Goal: Transaction & Acquisition: Purchase product/service

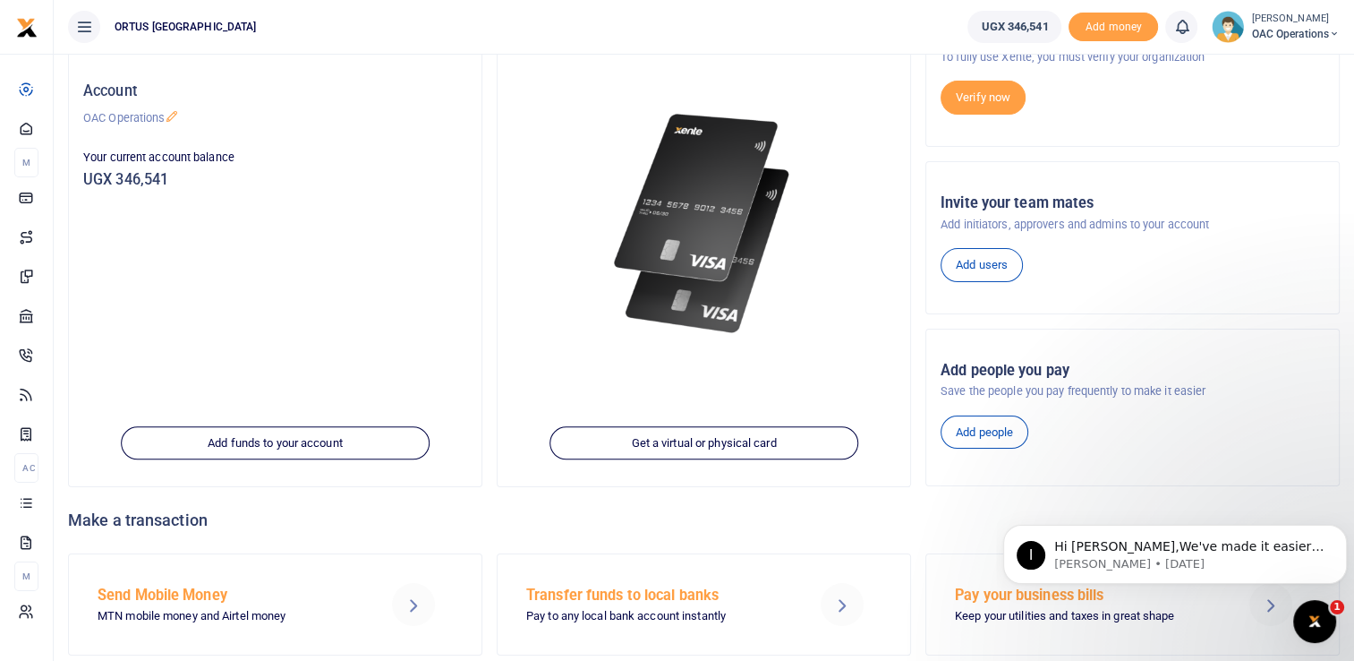
scroll to position [214, 0]
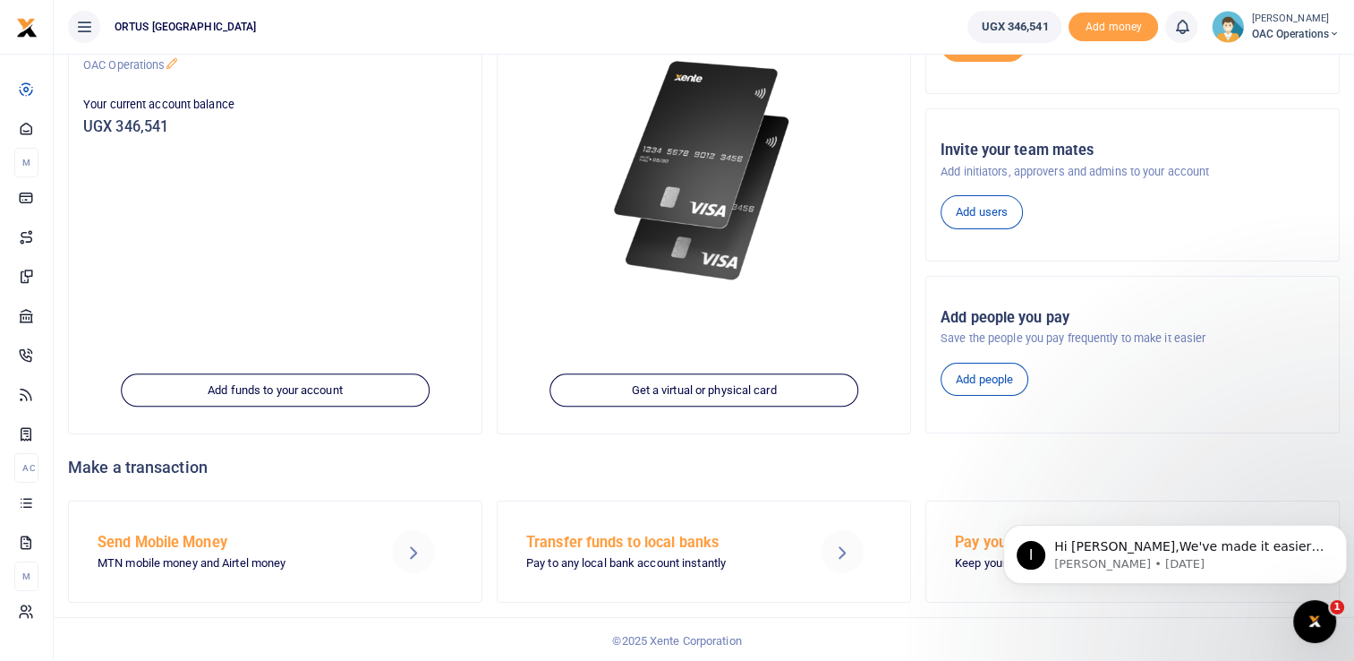
click at [192, 548] on h5 "Send Mobile Money" at bounding box center [229, 542] width 263 height 18
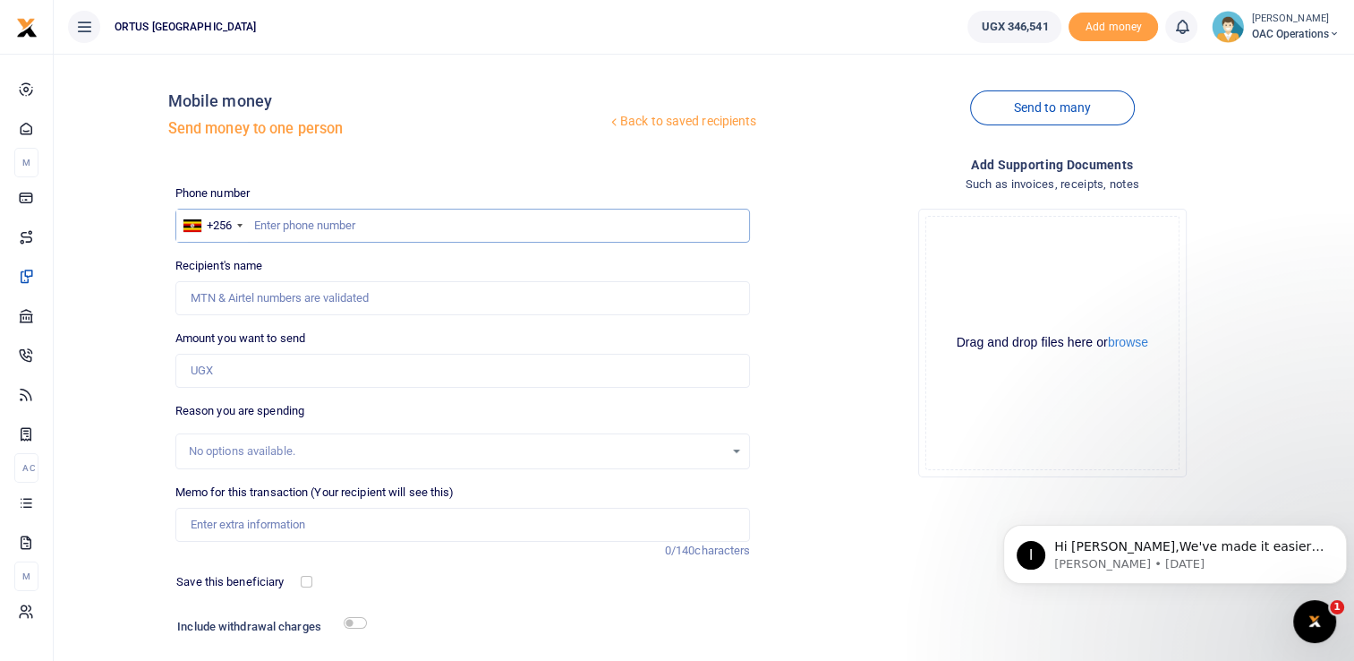
click at [319, 219] on input "text" at bounding box center [463, 226] width 576 height 34
type input "705401545"
type input "[PERSON_NAME]"
type input "705401545"
click at [296, 362] on input "Amount you want to send" at bounding box center [463, 371] width 576 height 34
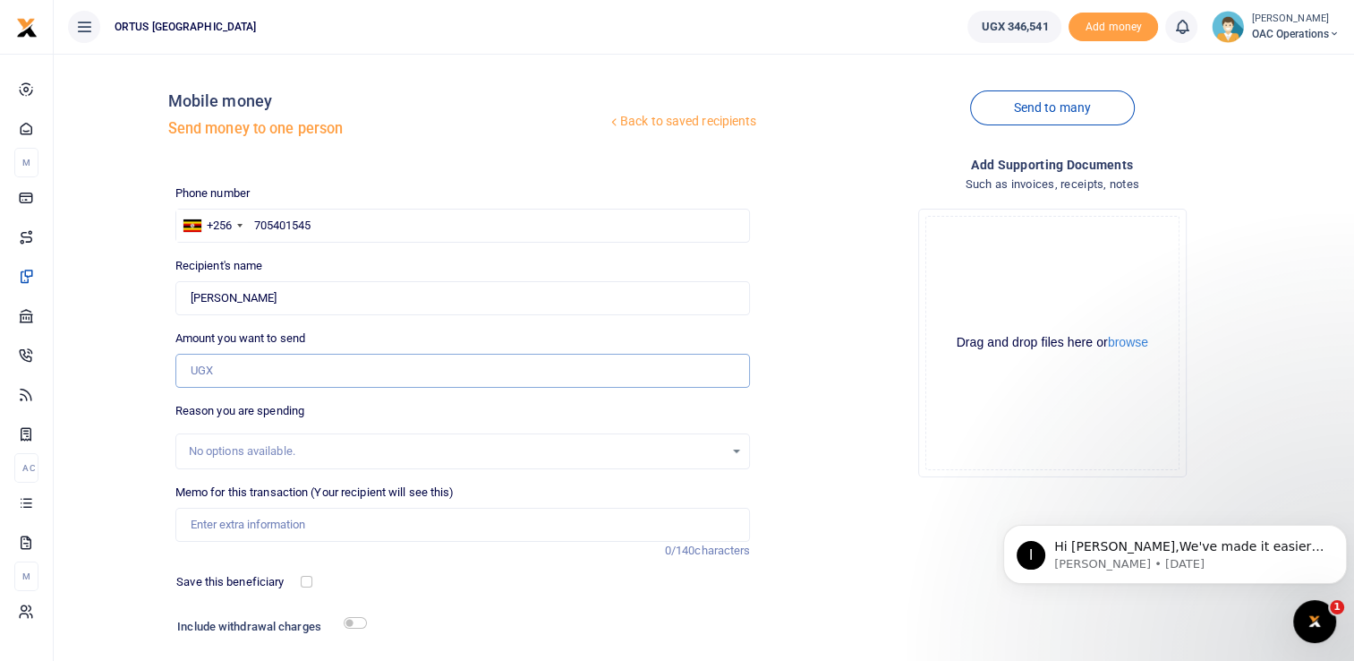
type input "10,000"
type input "Survey Activities"
click at [358, 626] on input "checkbox" at bounding box center [355, 623] width 23 height 12
checkbox input "true"
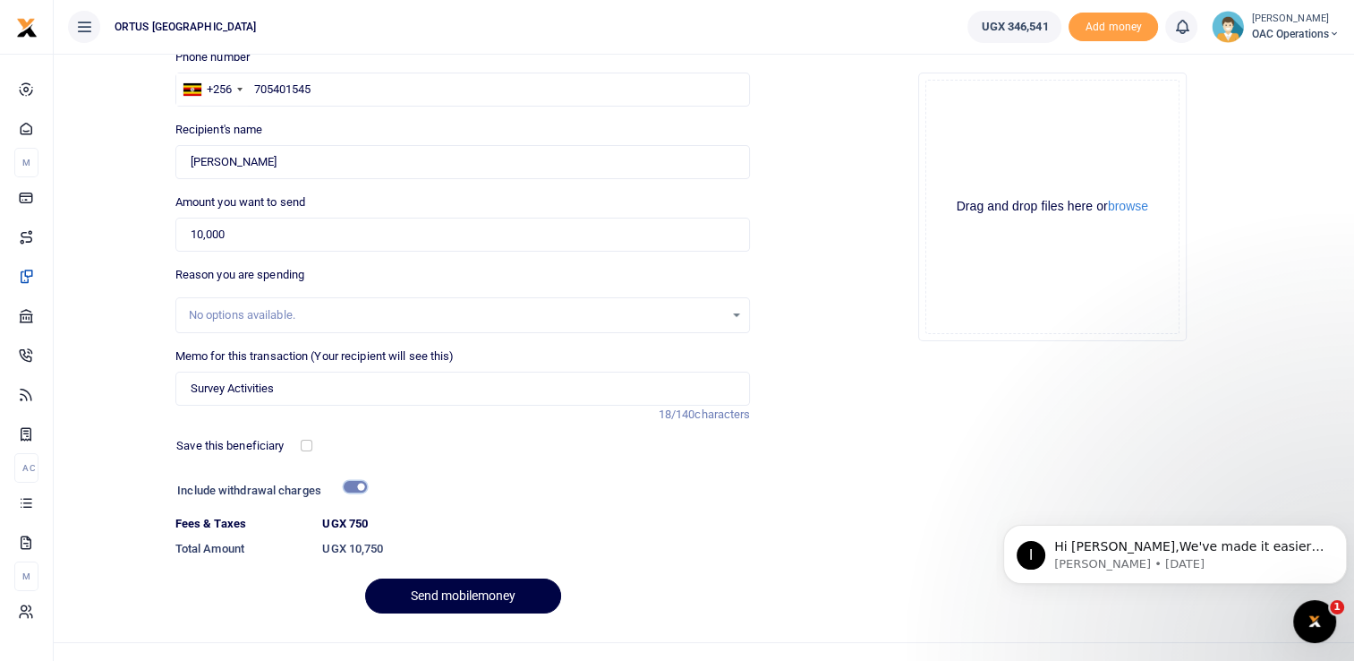
scroll to position [138, 0]
click at [512, 583] on button "Send mobilemoney" at bounding box center [463, 593] width 196 height 35
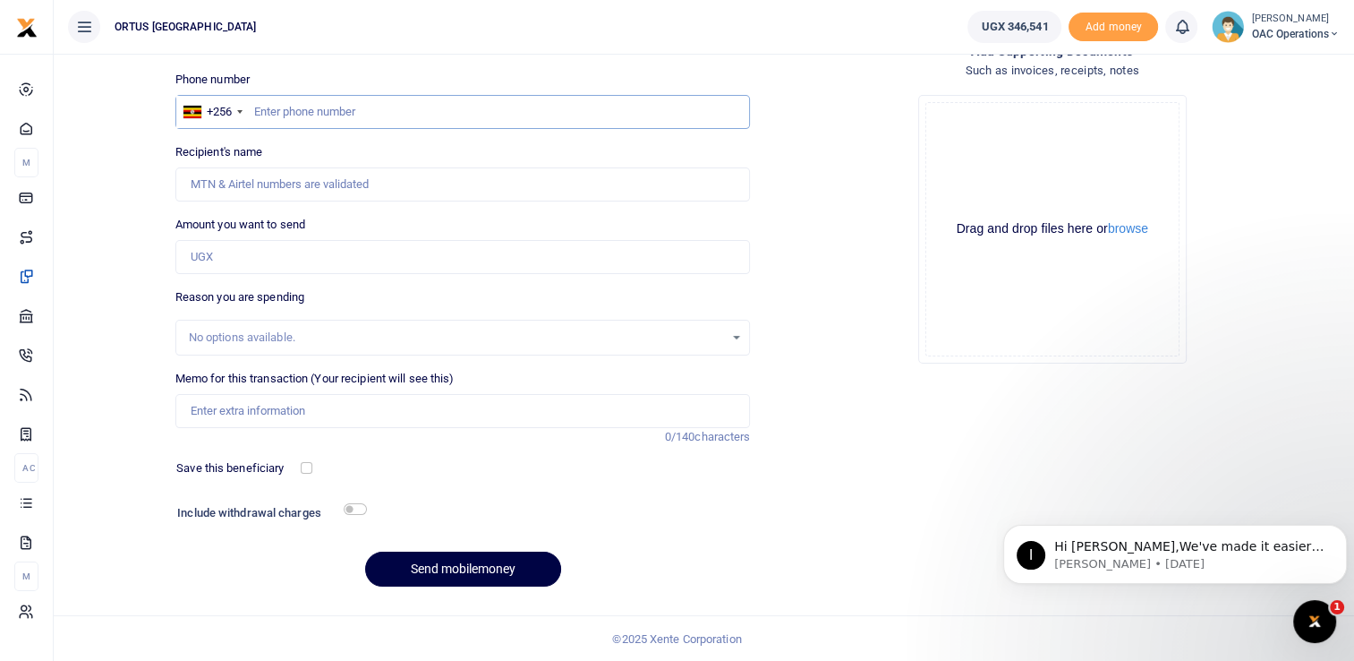
click at [315, 117] on input "text" at bounding box center [463, 112] width 576 height 34
type input "757952338"
click at [309, 256] on input "Amount you want to send" at bounding box center [463, 257] width 576 height 34
type input "[PERSON_NAME]"
type input "10,000"
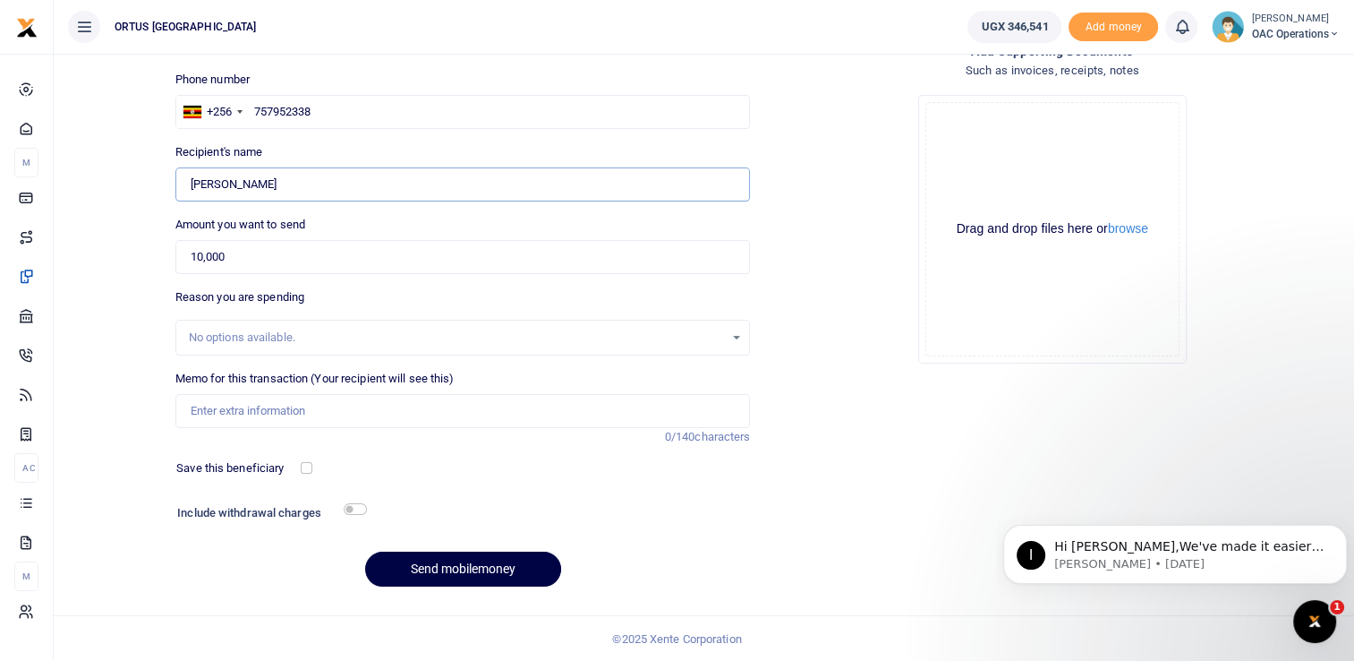
type input "[PERSON_NAME]"
type input "Survey Activities"
click at [343, 508] on h6 "Include withdrawal charges" at bounding box center [268, 513] width 182 height 14
click at [351, 509] on input "checkbox" at bounding box center [355, 509] width 23 height 12
checkbox input "true"
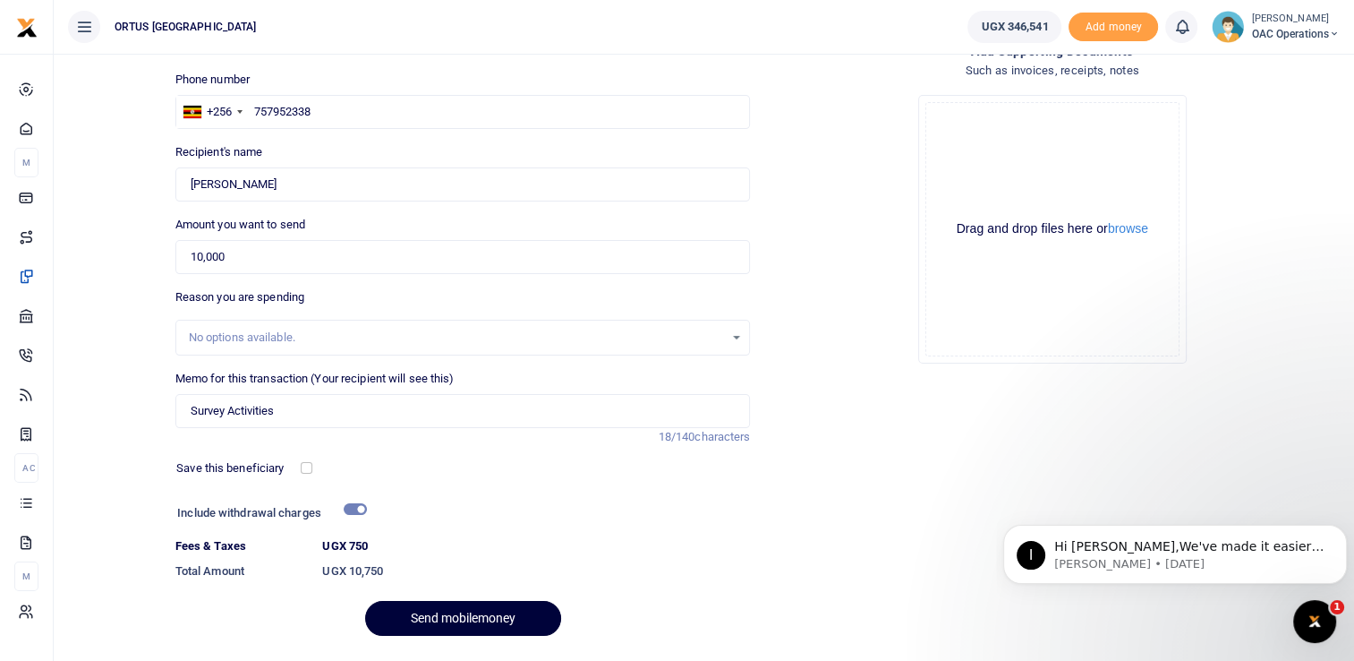
click at [464, 615] on button "Send mobilemoney" at bounding box center [463, 618] width 196 height 35
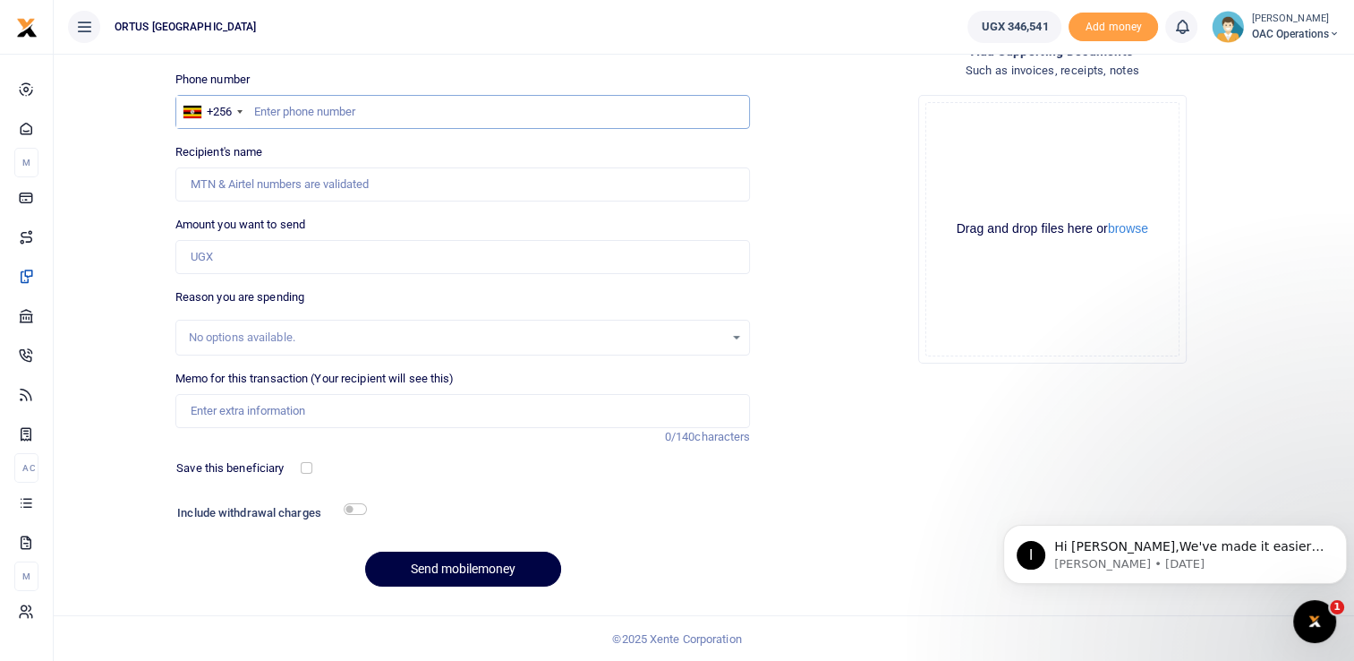
click at [322, 116] on input "text" at bounding box center [463, 112] width 576 height 34
type input "760649511"
type input "Joseph Katwesige"
type input "760649511"
click at [265, 260] on input "Amount you want to send" at bounding box center [463, 257] width 576 height 34
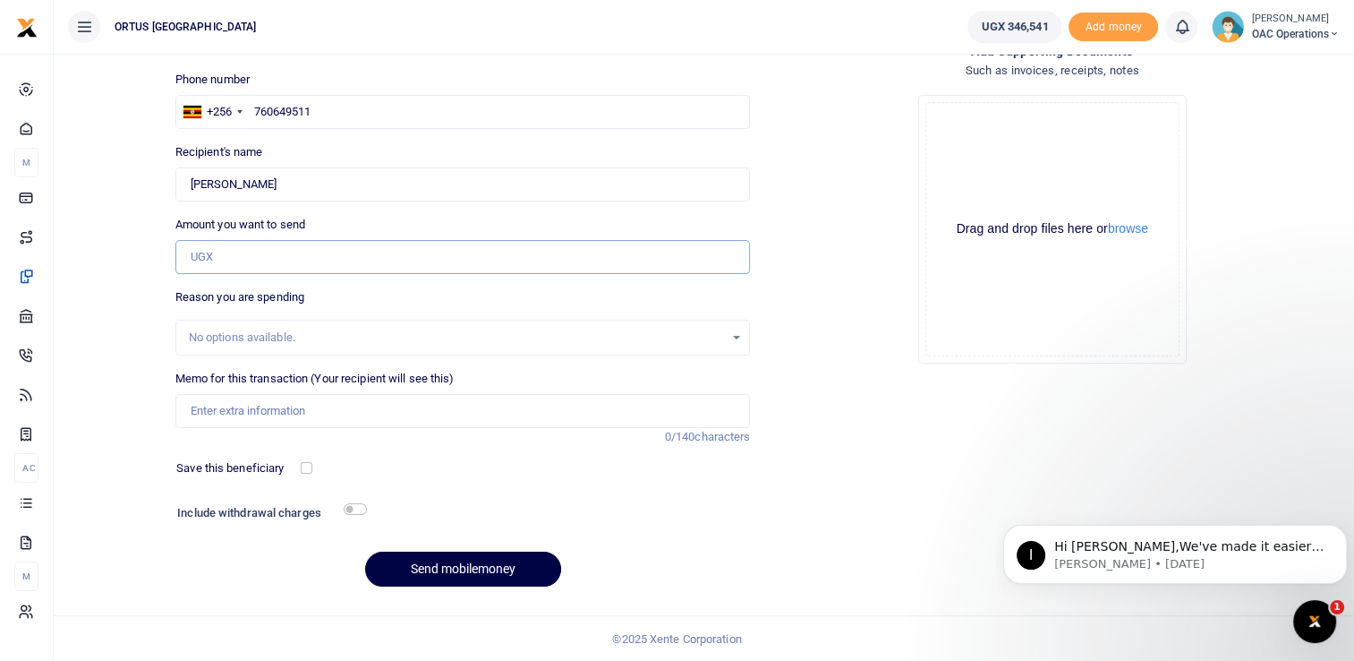
type input "10,000"
type input "Survey Activities"
click at [354, 511] on input "checkbox" at bounding box center [355, 509] width 23 height 12
checkbox input "true"
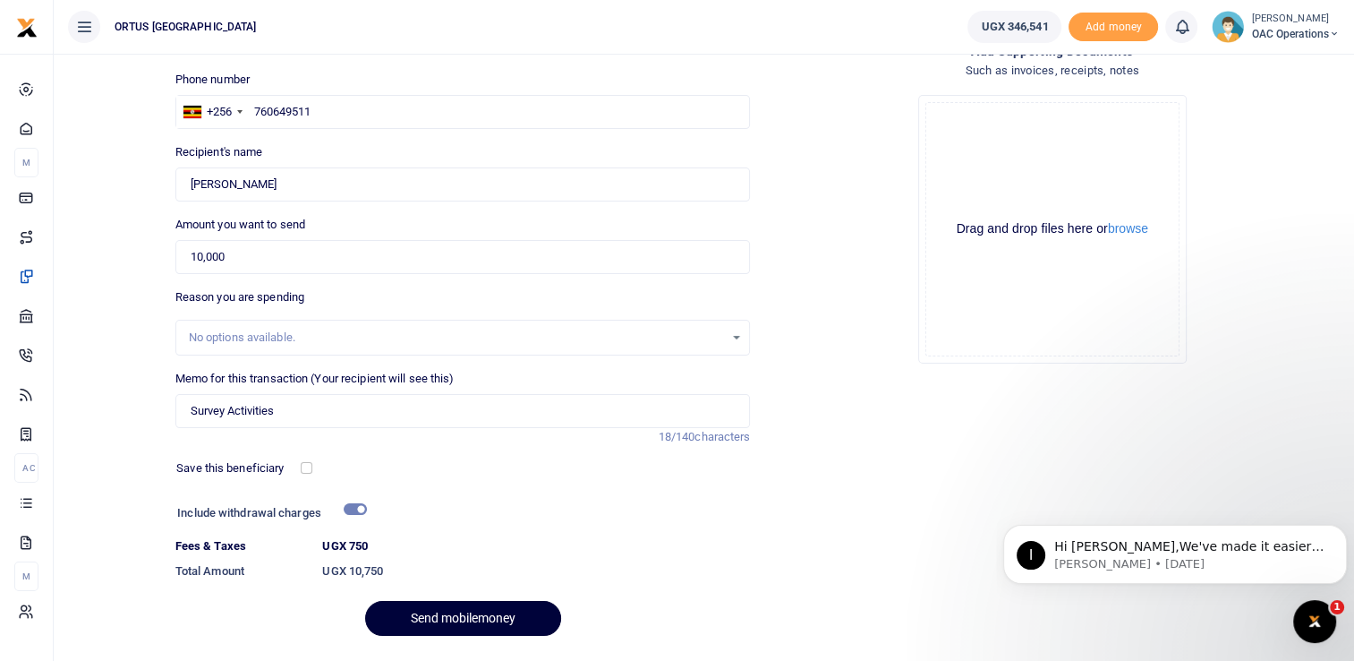
click at [487, 620] on button "Send mobilemoney" at bounding box center [463, 618] width 196 height 35
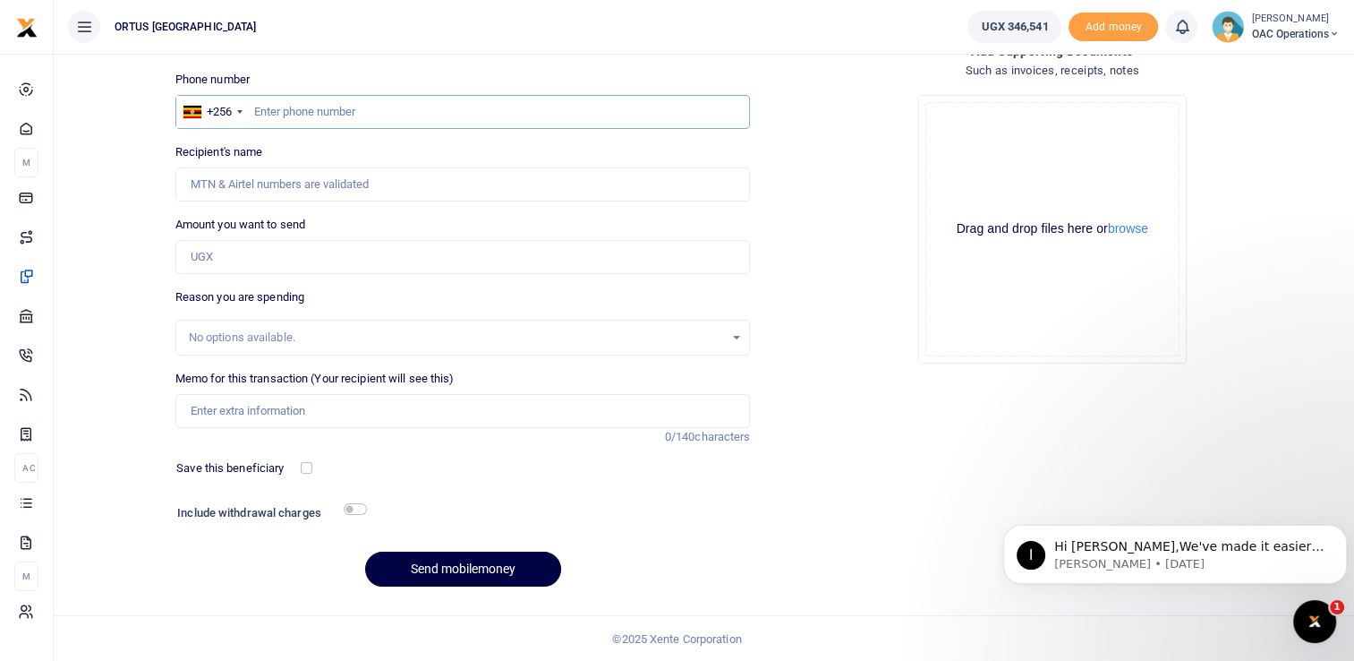
click at [269, 120] on input "text" at bounding box center [463, 112] width 576 height 34
type input "776613399"
type input "Edna Agaba"
type input "776613399"
click at [256, 246] on input "Amount you want to send" at bounding box center [463, 257] width 576 height 34
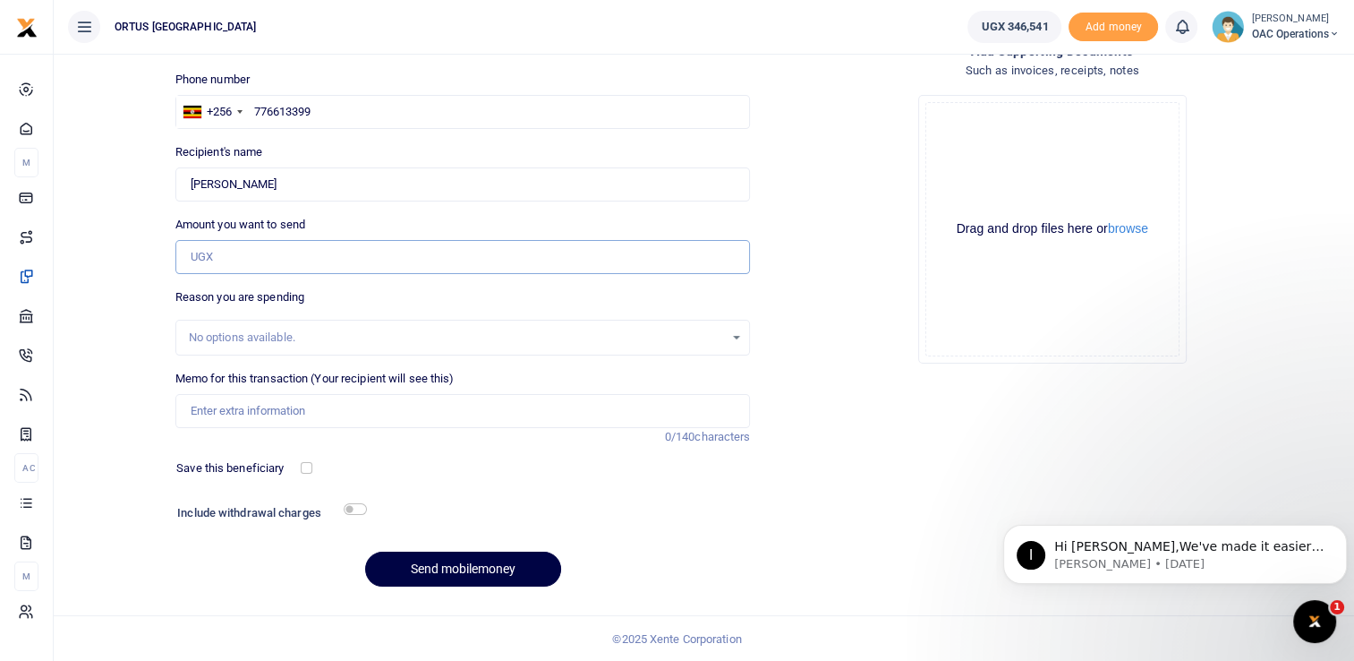
type input "10,000"
type input "Survey Activities"
click at [347, 509] on input "checkbox" at bounding box center [355, 509] width 23 height 12
checkbox input "true"
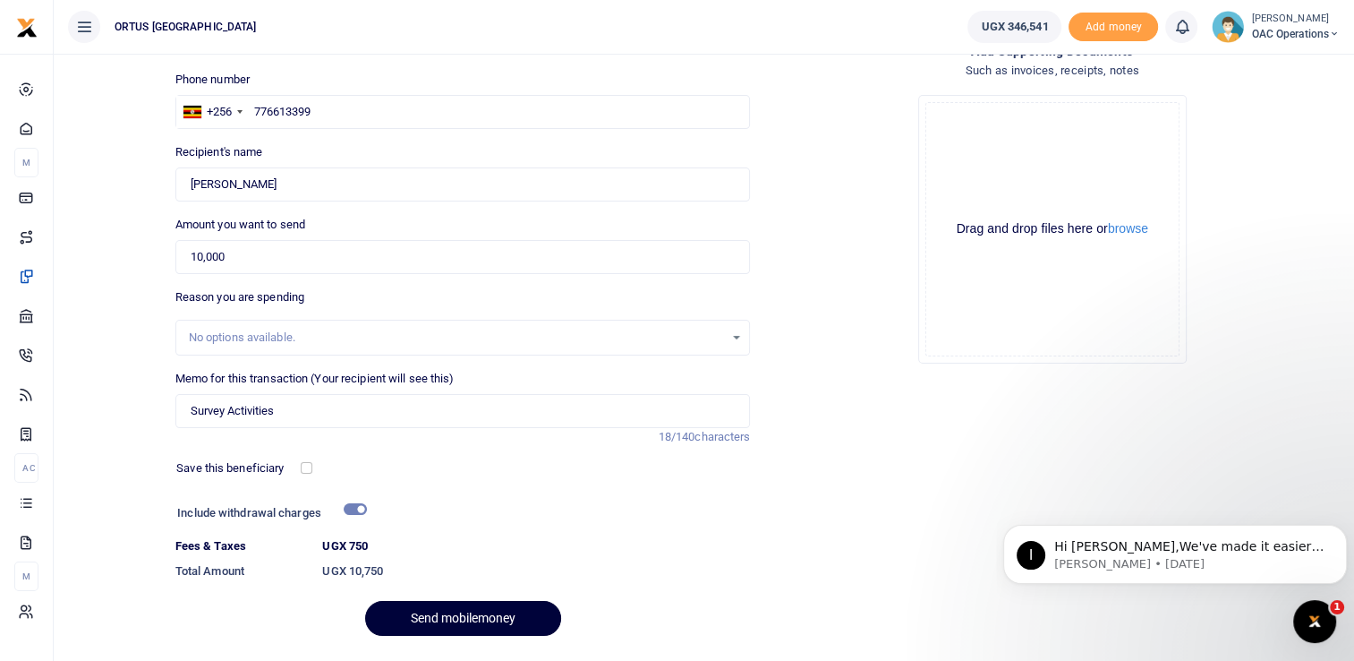
click at [472, 619] on button "Send mobilemoney" at bounding box center [463, 618] width 196 height 35
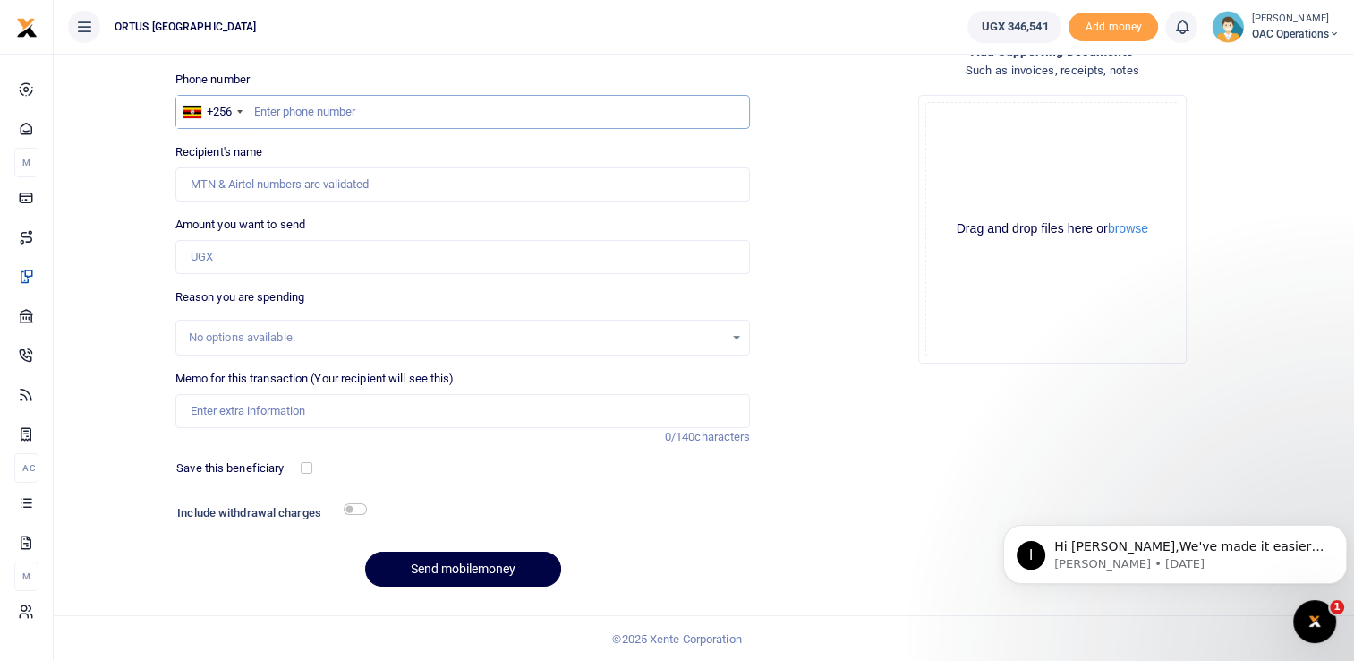
click at [329, 112] on input "text" at bounding box center [463, 112] width 576 height 34
type input "0704895791"
type input "[PERSON_NAME]"
type input "0704895791"
click at [306, 256] on input "Amount you want to send" at bounding box center [463, 257] width 576 height 34
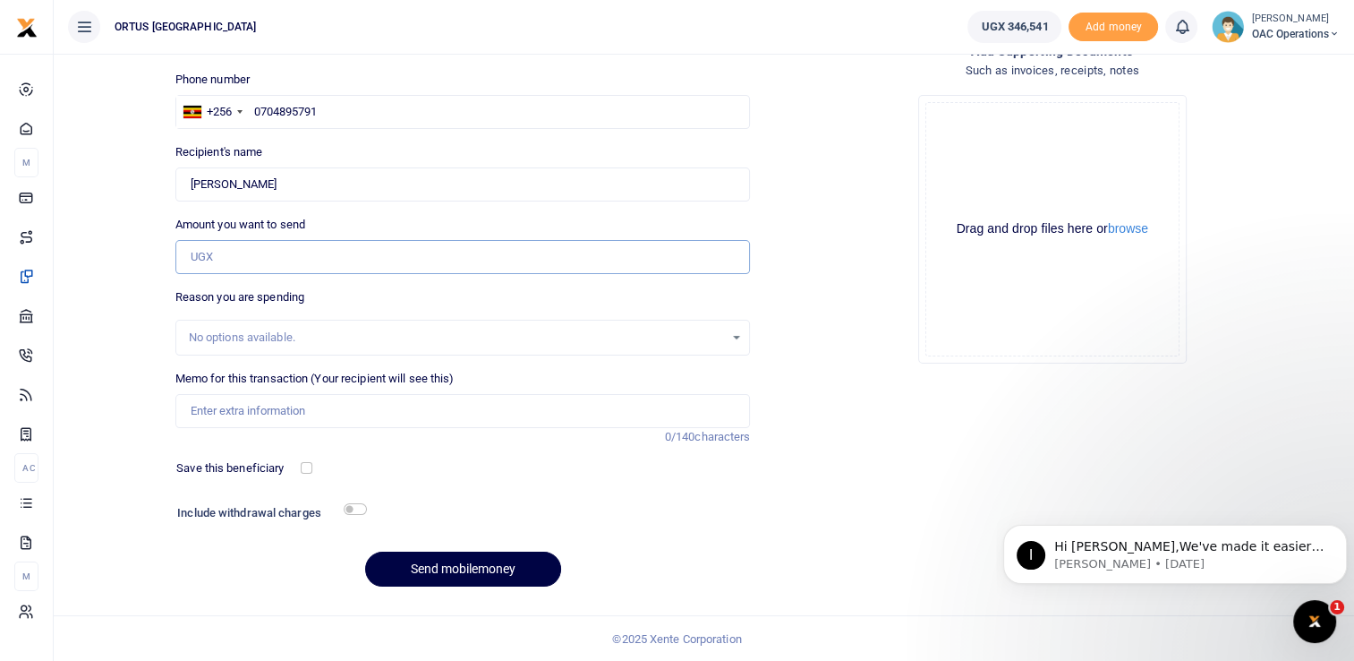
type input "20,000"
click at [244, 409] on input "Memo for this transaction (Your recipient will see this)" at bounding box center [463, 411] width 576 height 34
type input "Survey Activities"
click at [354, 511] on input "checkbox" at bounding box center [355, 509] width 23 height 12
checkbox input "true"
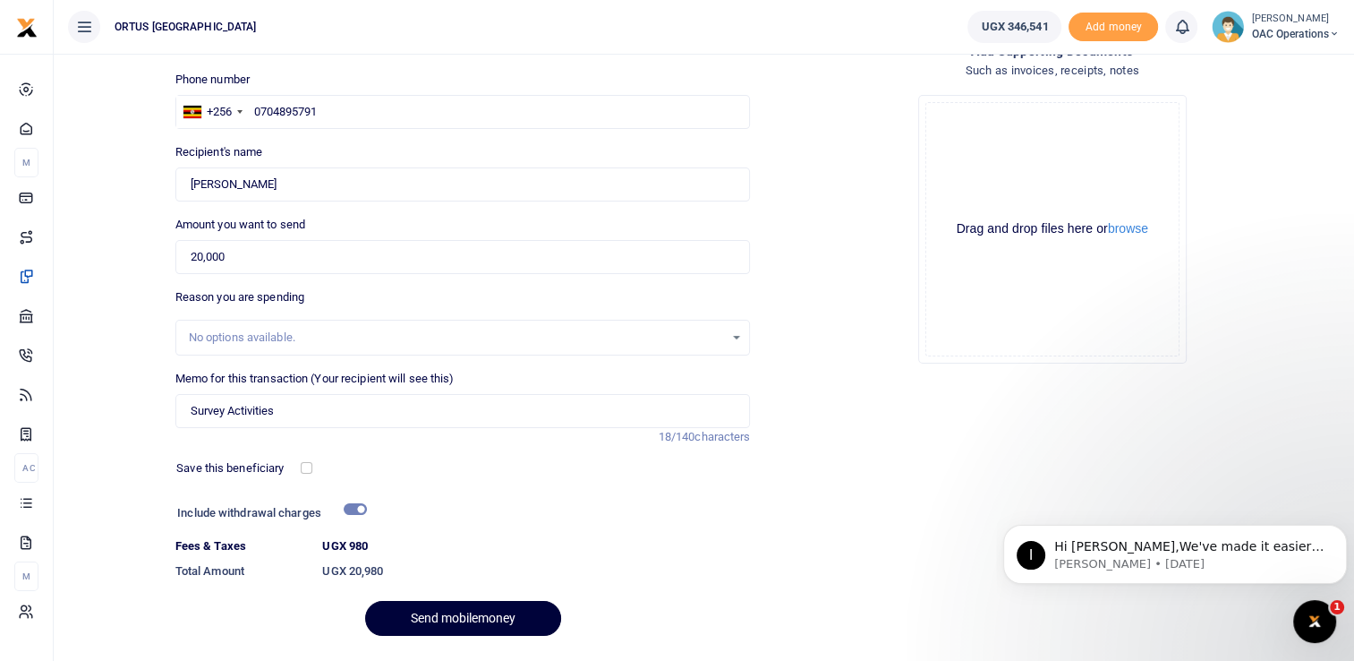
click at [447, 614] on button "Send mobilemoney" at bounding box center [463, 618] width 196 height 35
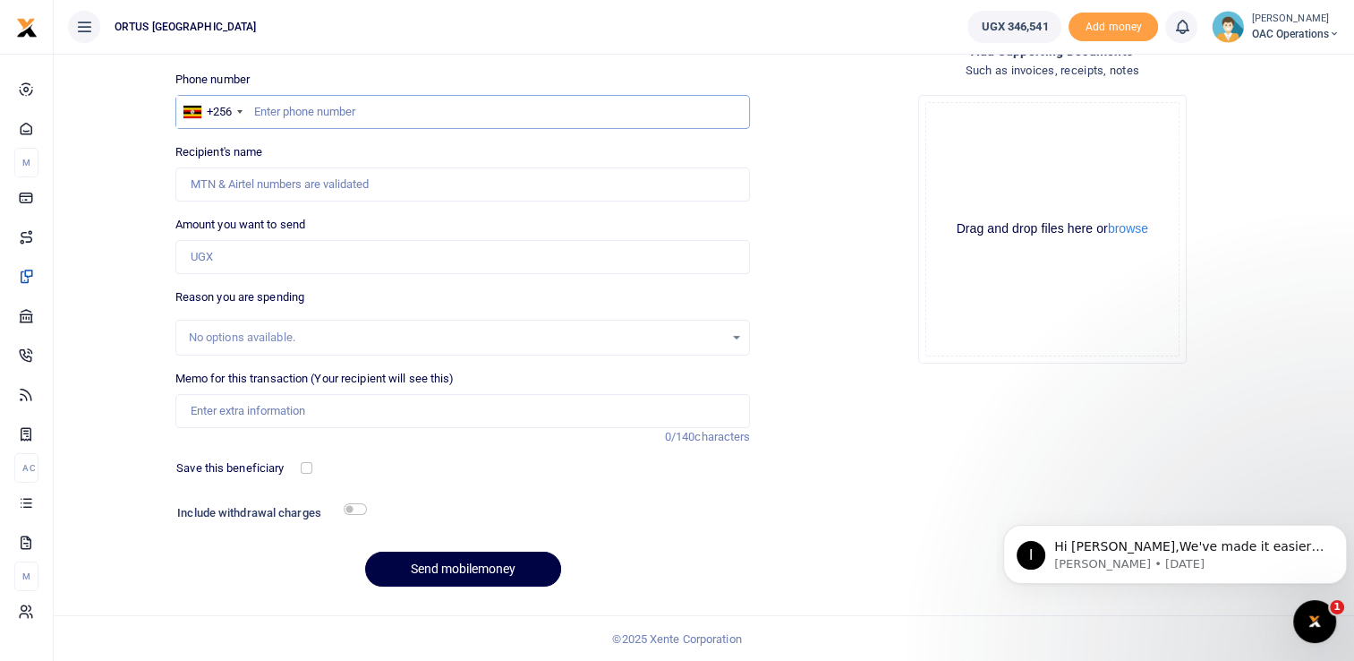
click at [322, 113] on input "text" at bounding box center [463, 112] width 576 height 34
type input "0754013872"
type input "Mathias Byaruhanga"
type input "0754013872"
click at [315, 257] on input "Amount you want to send" at bounding box center [463, 257] width 576 height 34
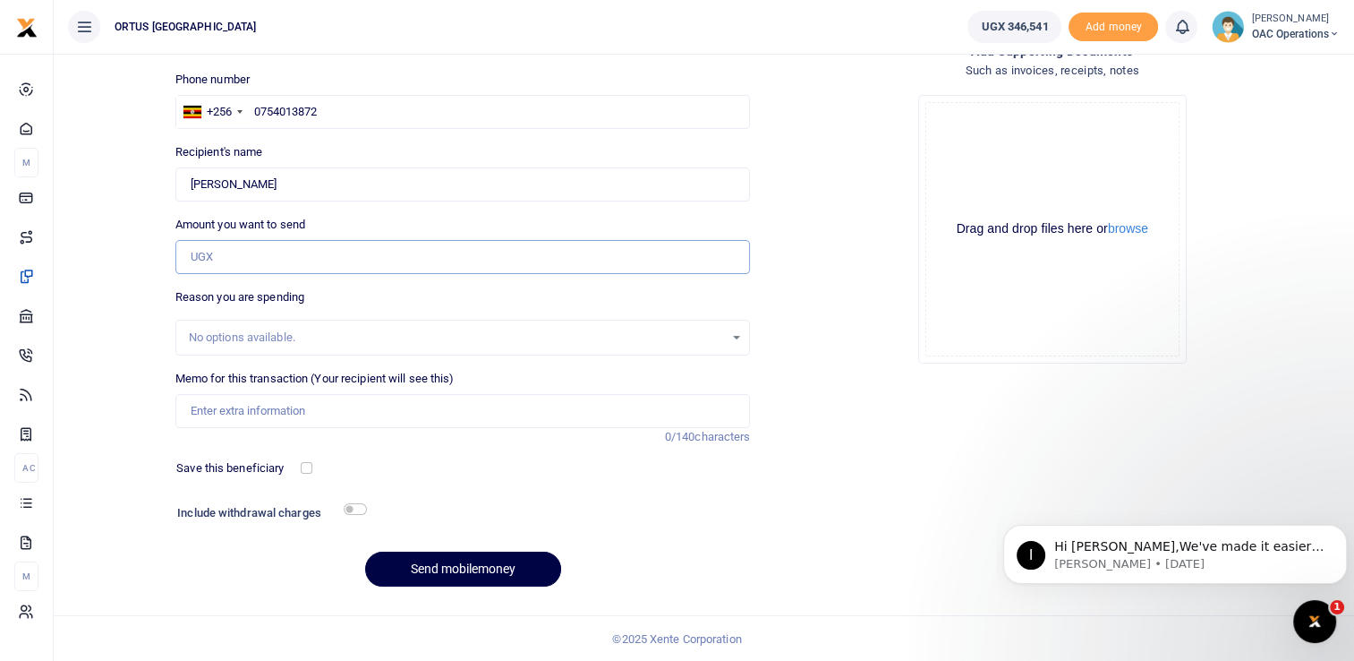
type input "20,000"
type input "Survey Activities"
click at [354, 508] on input "checkbox" at bounding box center [355, 509] width 23 height 12
checkbox input "true"
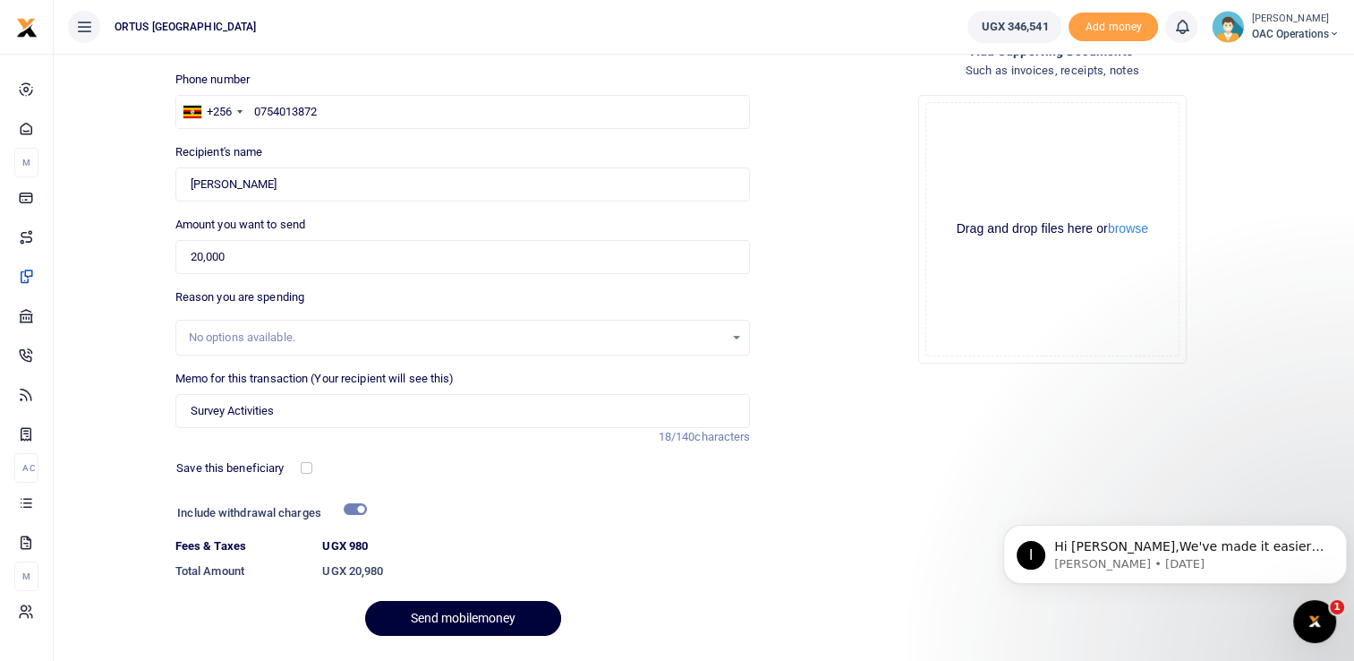
click at [458, 614] on button "Send mobilemoney" at bounding box center [463, 618] width 196 height 35
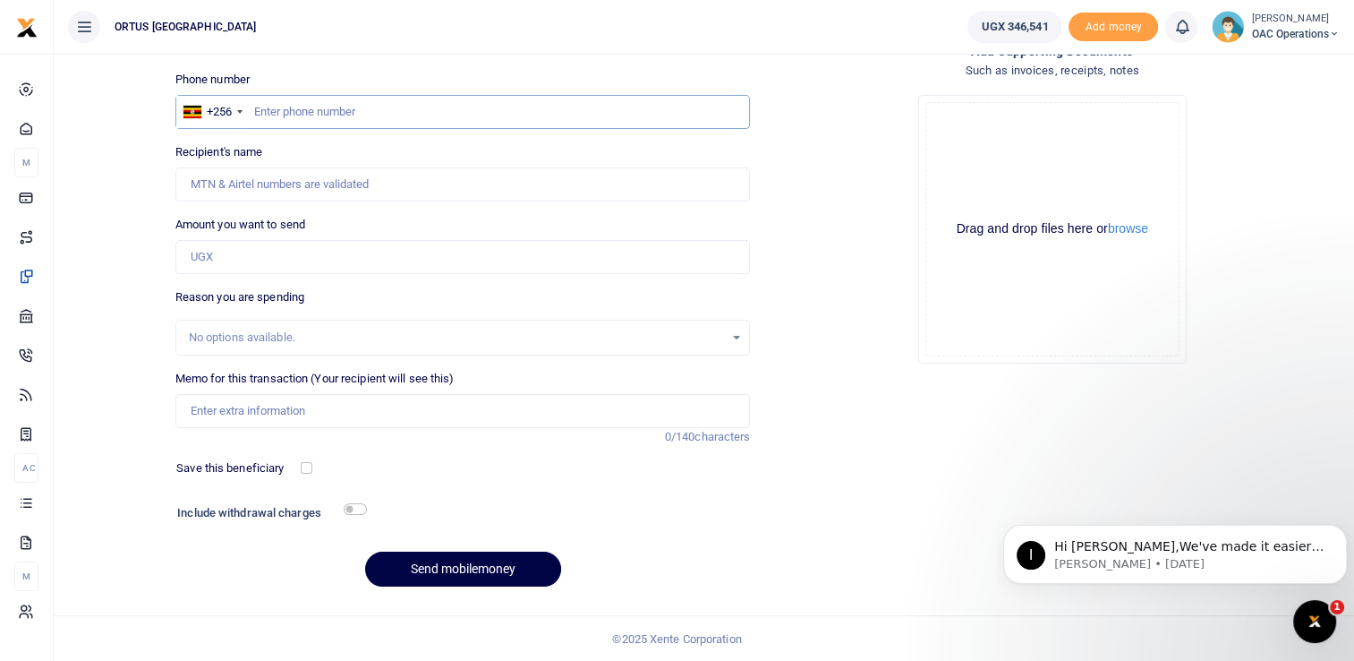
click at [322, 118] on input "text" at bounding box center [463, 112] width 576 height 34
type input "0763656784"
type input "[PERSON_NAME]"
type input "0763656784"
click at [308, 249] on input "Amount you want to send" at bounding box center [463, 257] width 576 height 34
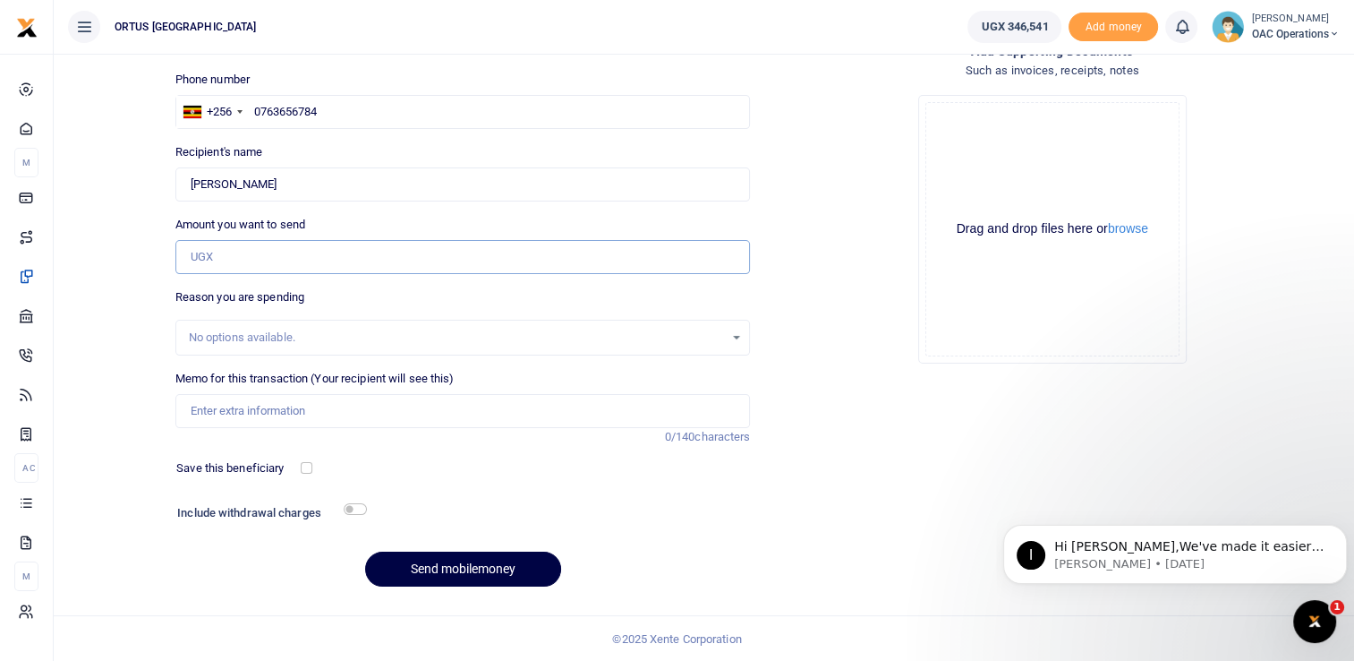
type input "10,000"
type input "Survey Activities"
click at [363, 512] on input "checkbox" at bounding box center [355, 509] width 23 height 12
checkbox input "true"
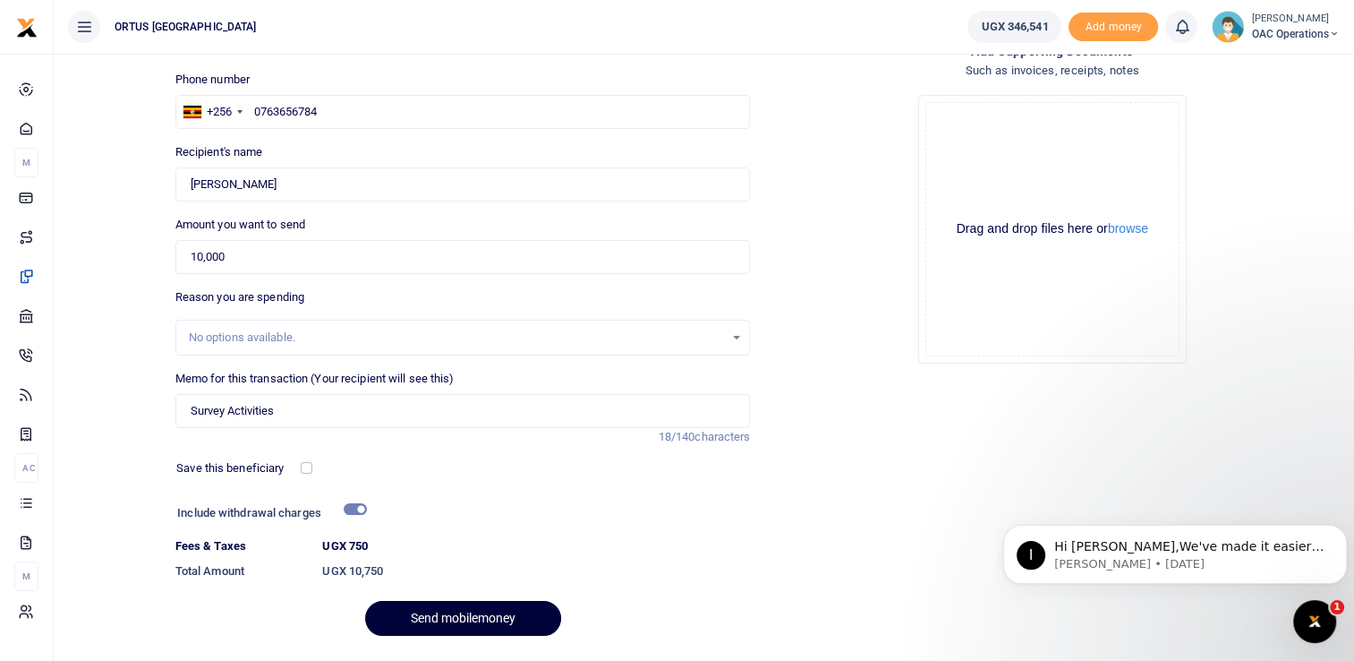
click at [448, 610] on button "Send mobilemoney" at bounding box center [463, 618] width 196 height 35
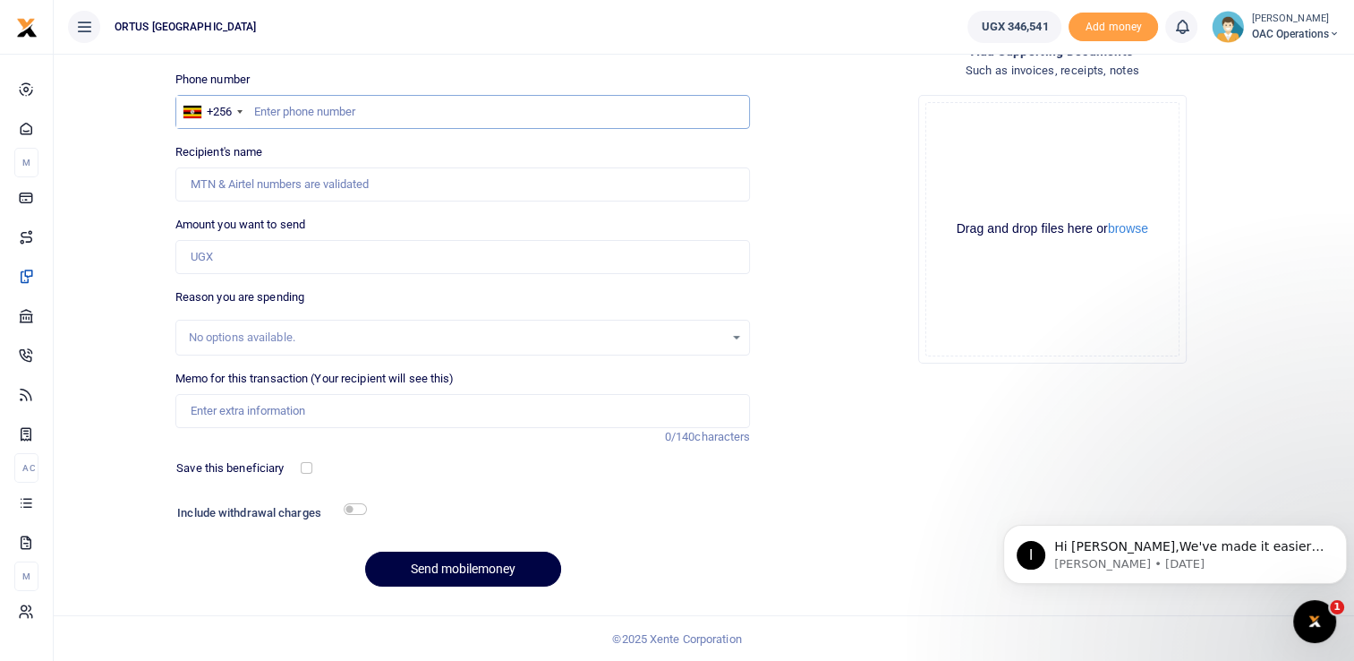
click at [323, 102] on input "text" at bounding box center [463, 112] width 576 height 34
type input "0747280320"
type input "Richard Hakiza"
click at [272, 267] on input "Amount you want to send" at bounding box center [463, 257] width 576 height 34
type input "10,000"
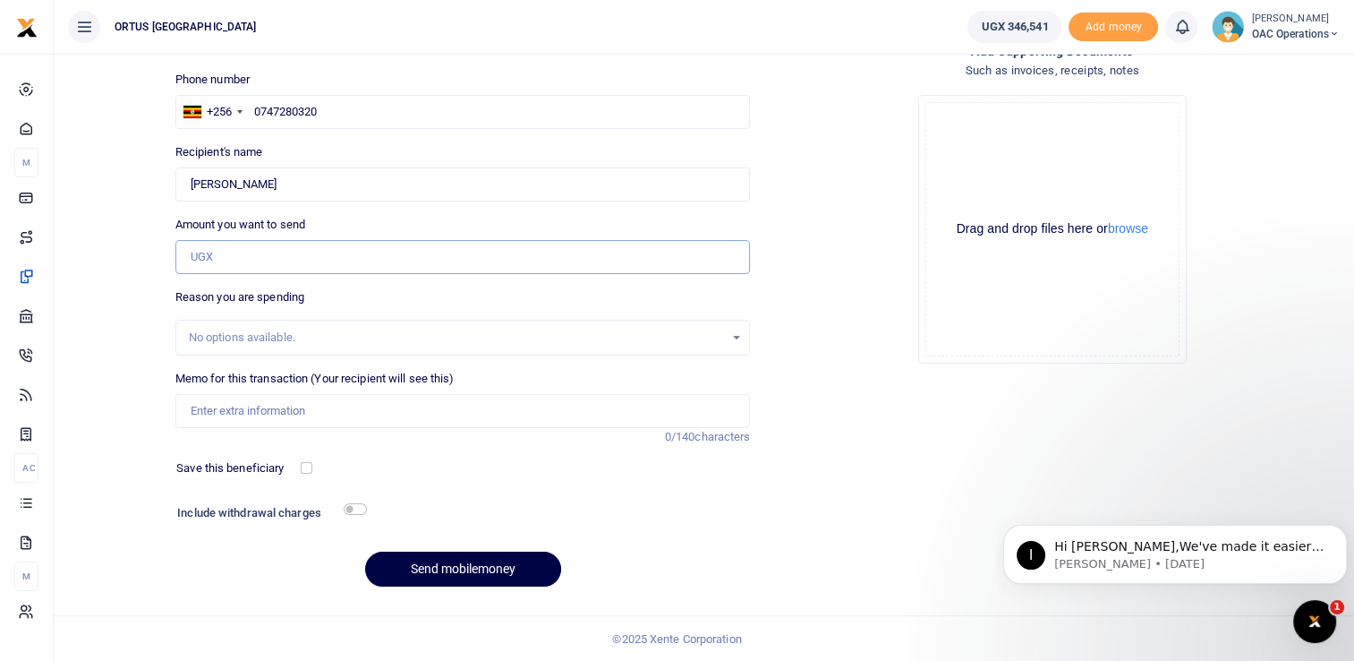
type input "Peter Ssemwanga"
type input "Survey Activities"
click at [354, 513] on input "checkbox" at bounding box center [355, 509] width 23 height 12
checkbox input "true"
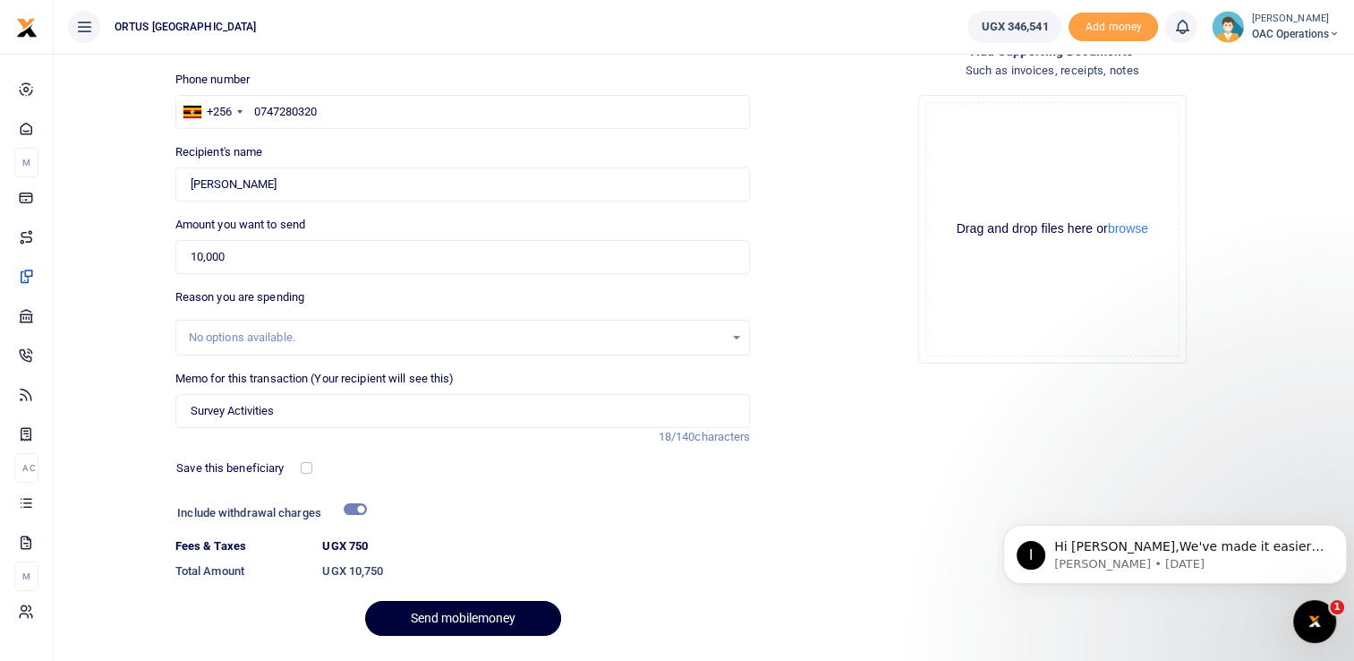
click at [448, 613] on button "Send mobilemoney" at bounding box center [463, 618] width 196 height 35
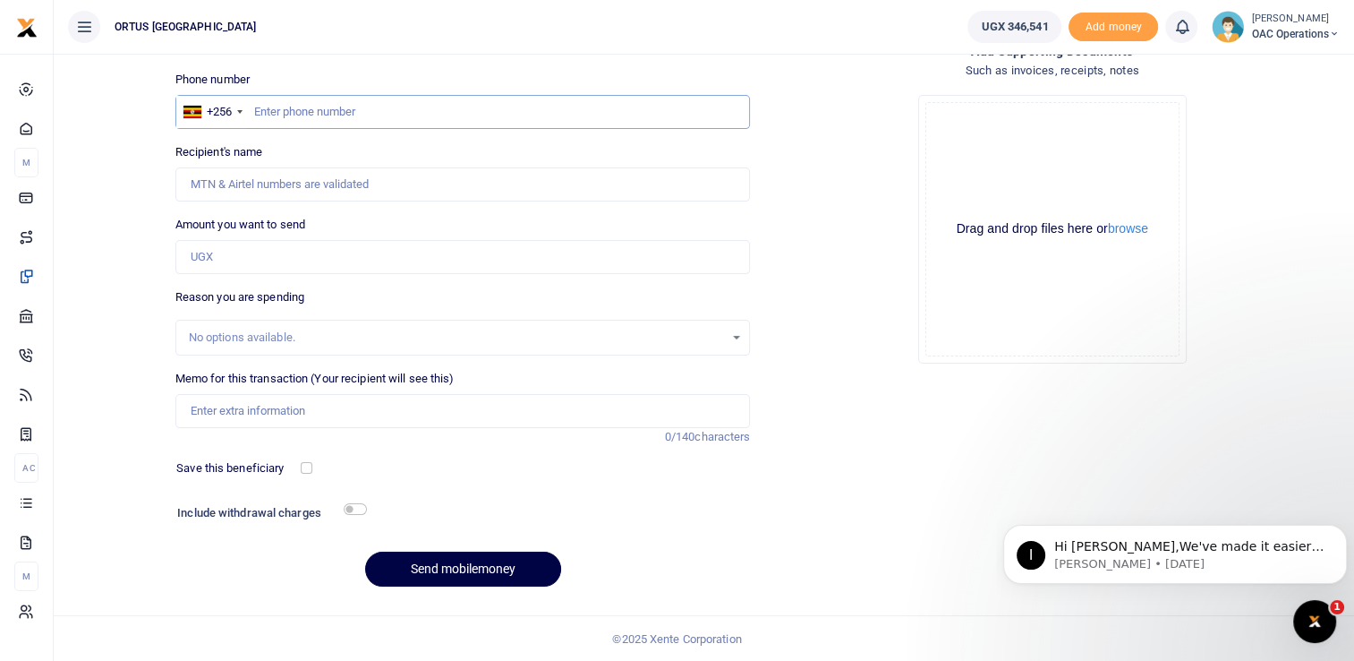
click at [303, 115] on input "text" at bounding box center [463, 112] width 576 height 34
type input "0768777543"
type input "Evrist Nshimiyimana"
type input "0768777543"
click at [308, 260] on input "Amount you want to send" at bounding box center [463, 257] width 576 height 34
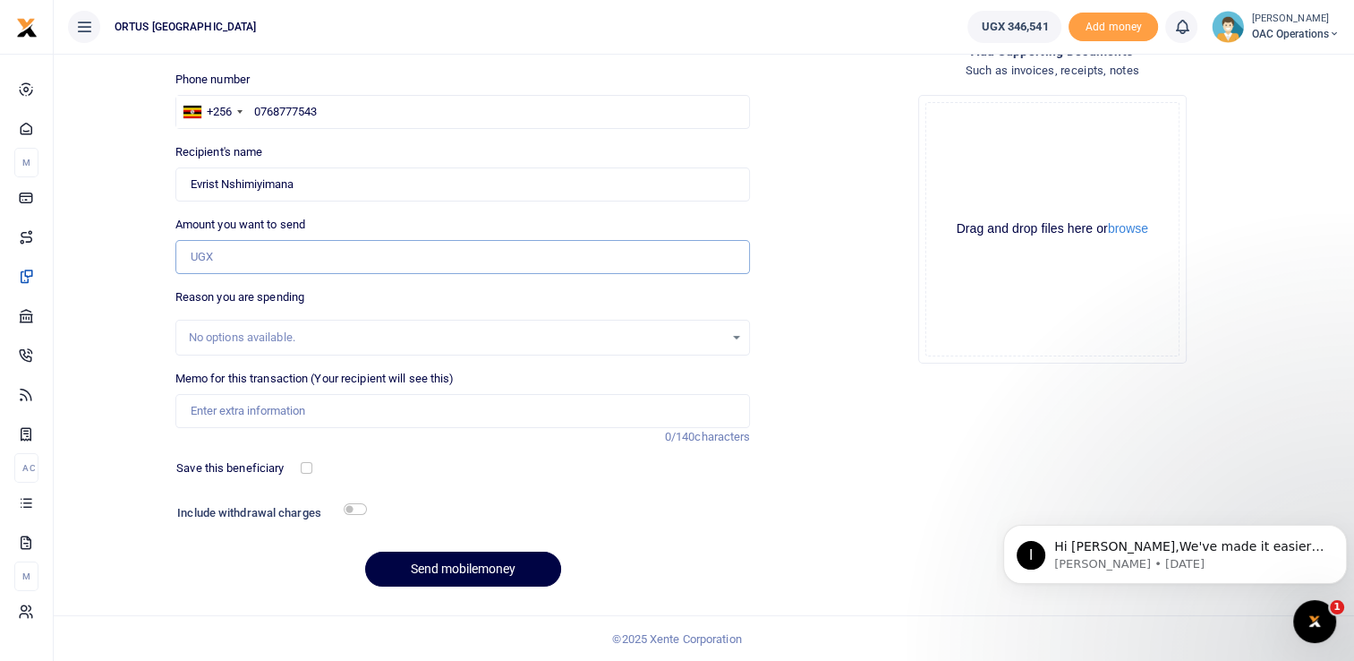
type input "10,000"
type input "Survey Activities"
click at [354, 512] on input "checkbox" at bounding box center [355, 509] width 23 height 12
checkbox input "true"
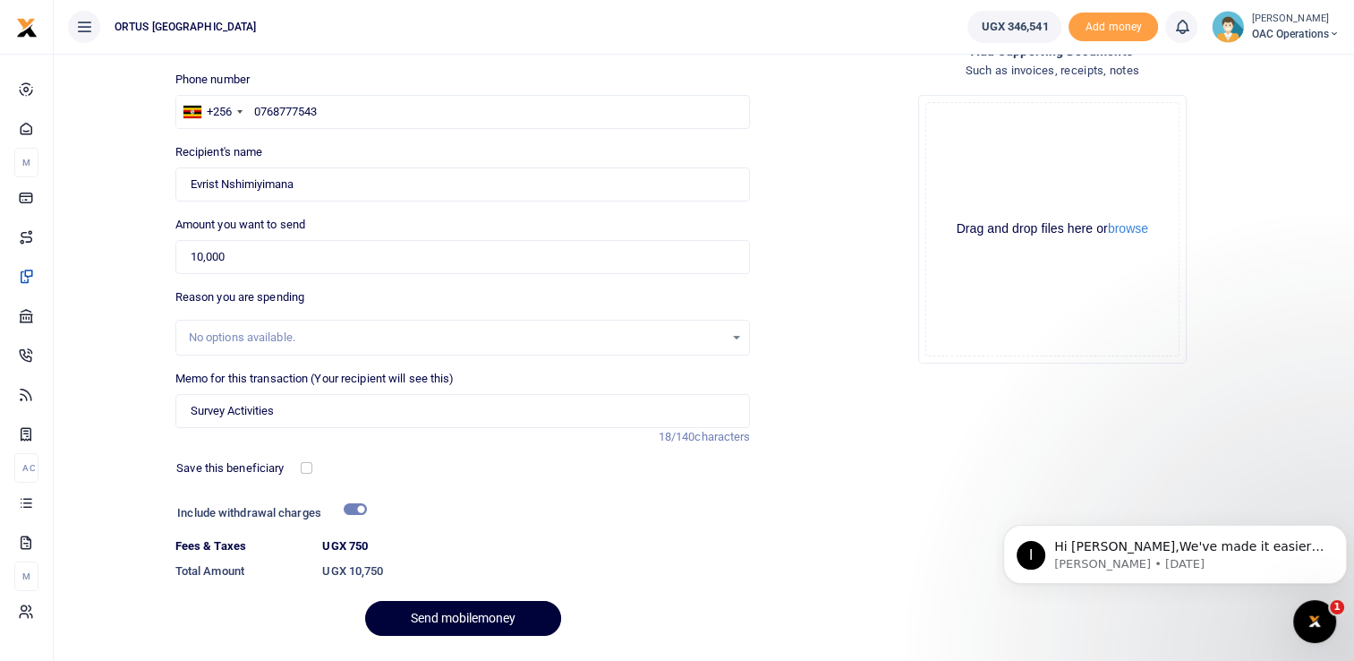
click at [465, 614] on button "Send mobilemoney" at bounding box center [463, 618] width 196 height 35
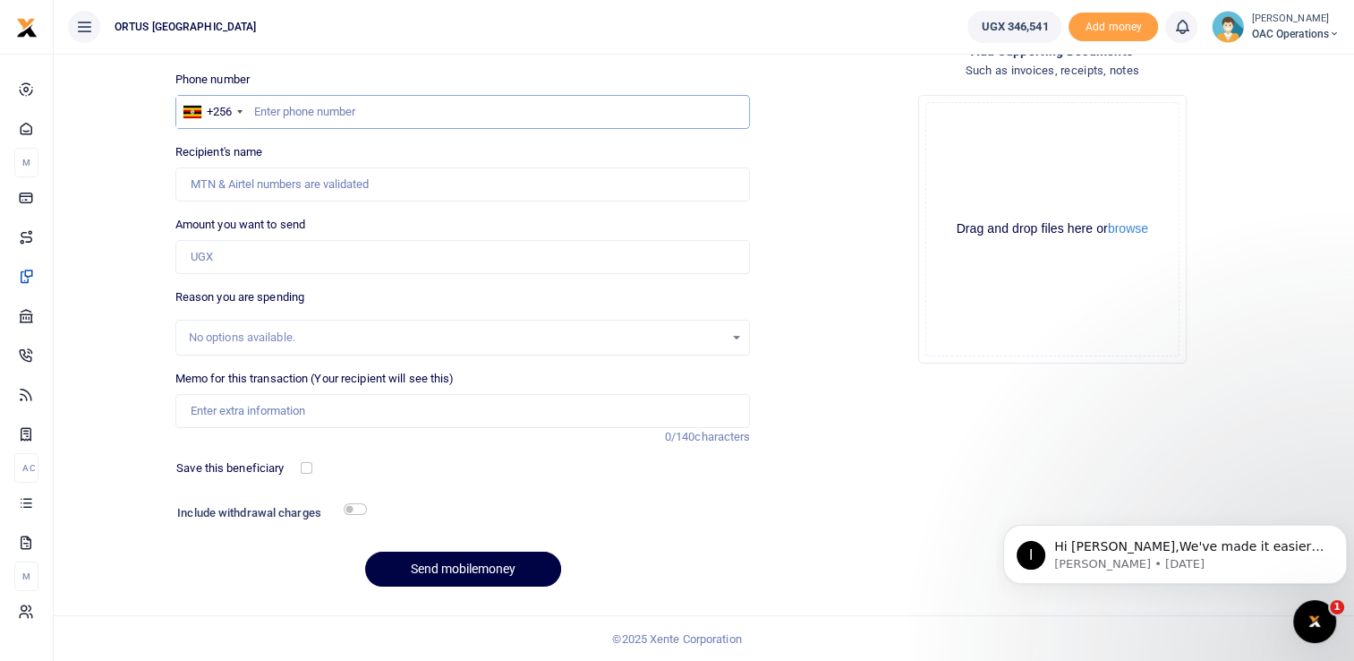
click at [295, 111] on input "text" at bounding box center [463, 112] width 576 height 34
type input "0753181149"
type input "Florence Nyirabikari"
type input "0753181149"
click at [327, 184] on input "Found" at bounding box center [463, 184] width 576 height 34
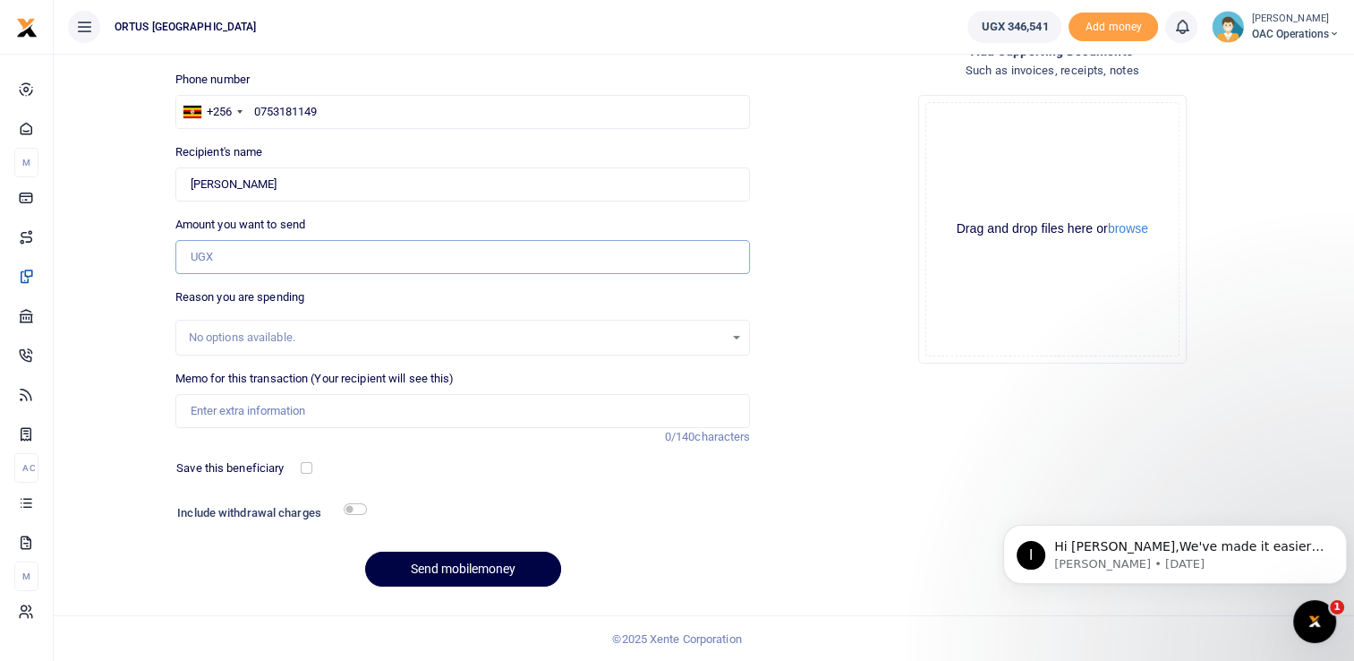
click at [294, 265] on input "Amount you want to send" at bounding box center [463, 257] width 576 height 34
type input "10,000"
type input "Survey Activities"
click at [358, 508] on input "checkbox" at bounding box center [355, 509] width 23 height 12
checkbox input "true"
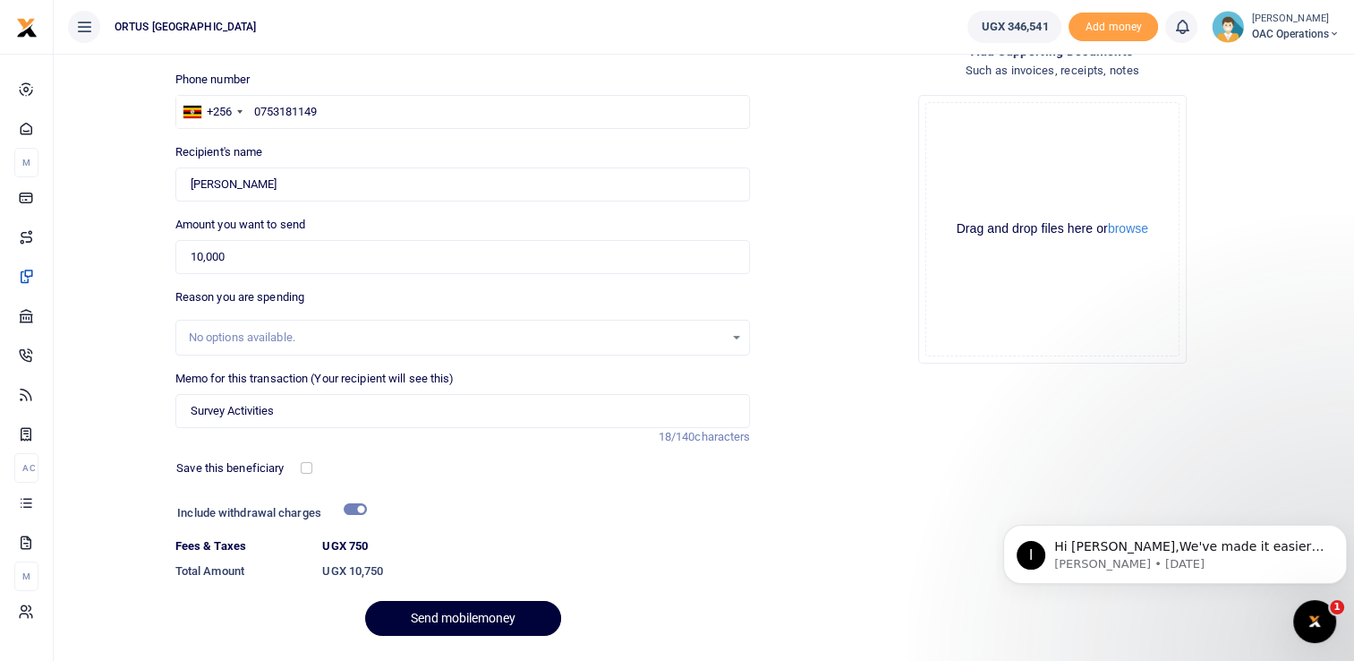
click at [441, 614] on button "Send mobilemoney" at bounding box center [463, 618] width 196 height 35
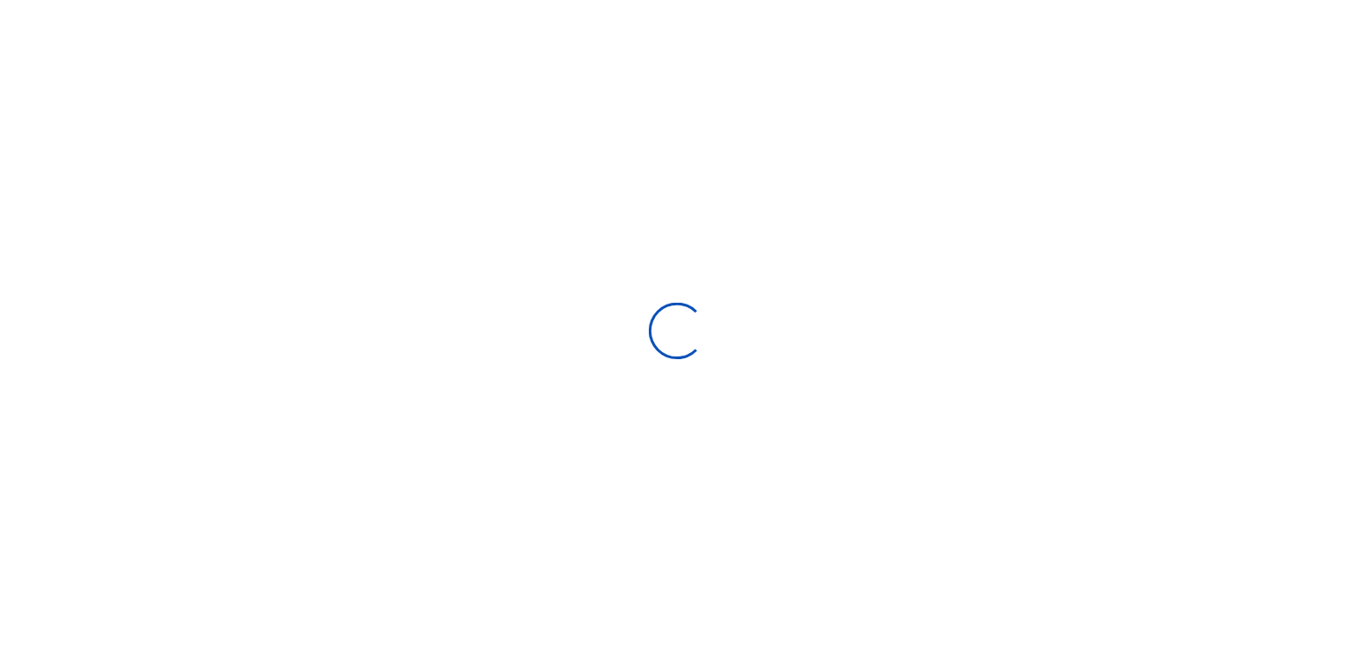
scroll to position [114, 0]
select select
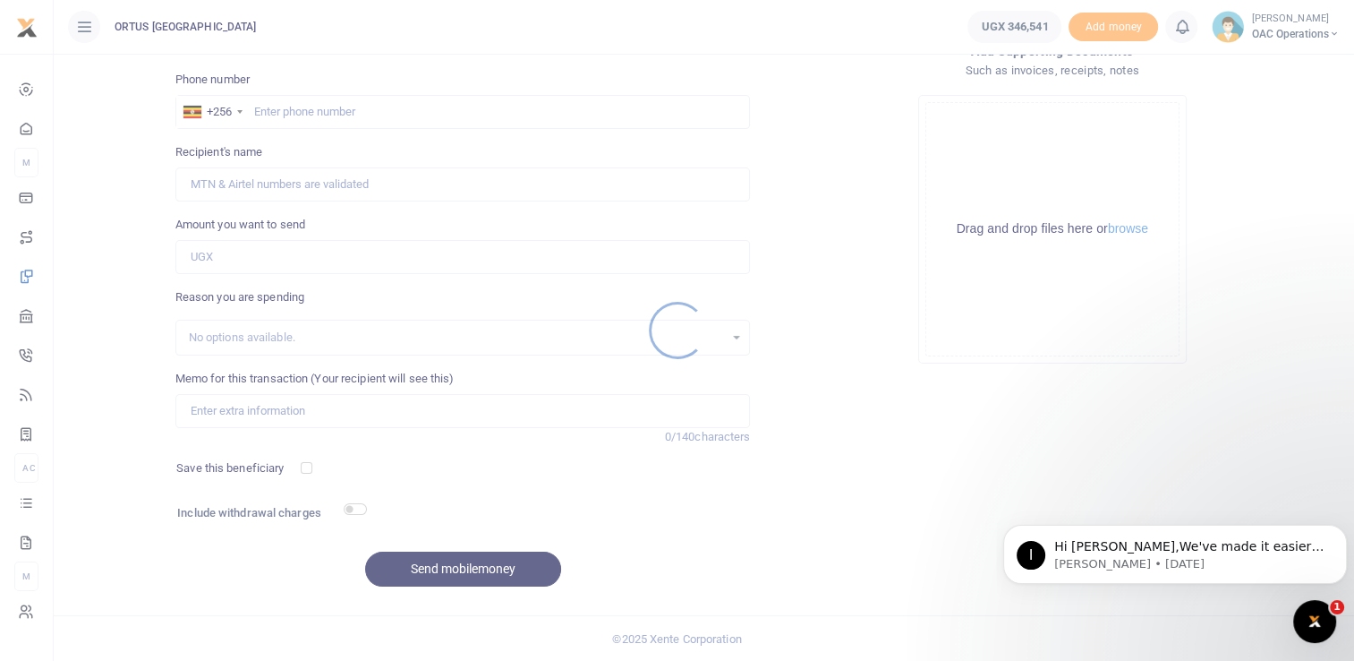
scroll to position [0, 0]
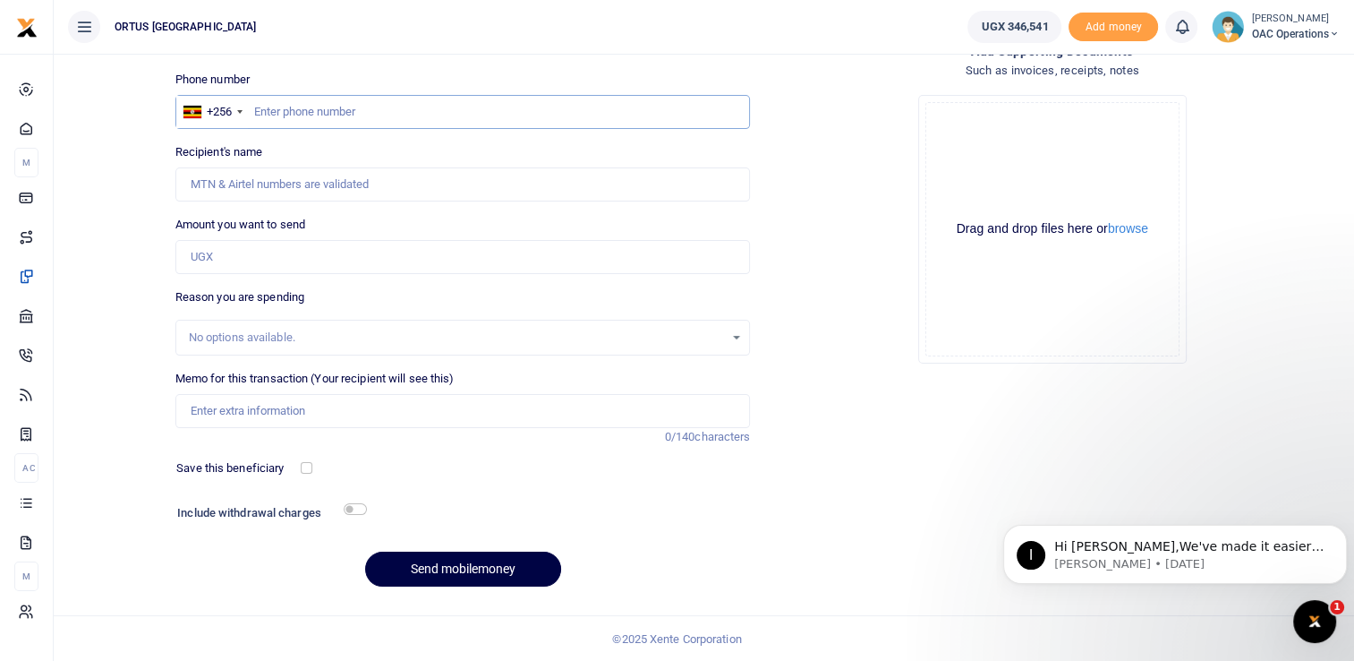
click at [364, 113] on input "text" at bounding box center [463, 112] width 576 height 34
type input "0768315904"
type input "Isaac Musinguzi"
type input "0768315904"
click at [247, 252] on input "Amount you want to send" at bounding box center [463, 257] width 576 height 34
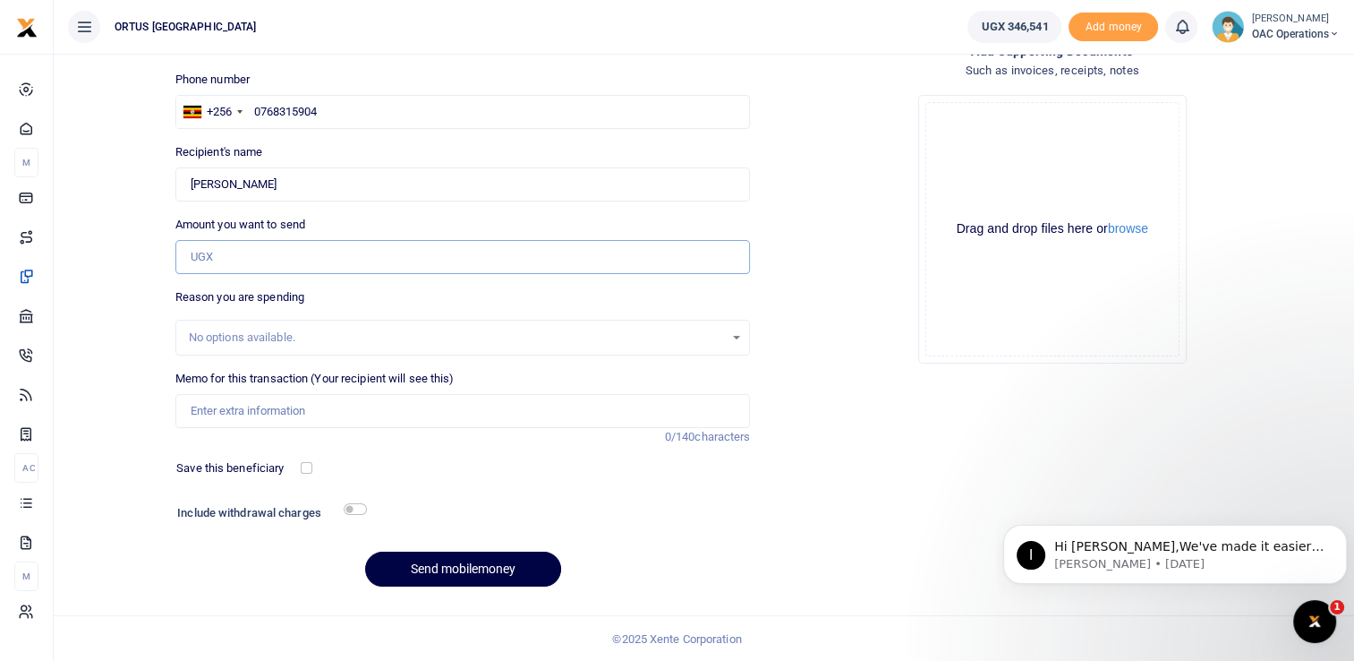
type input "10,000"
type input "Survey Activities"
click at [354, 509] on input "checkbox" at bounding box center [355, 509] width 23 height 12
checkbox input "true"
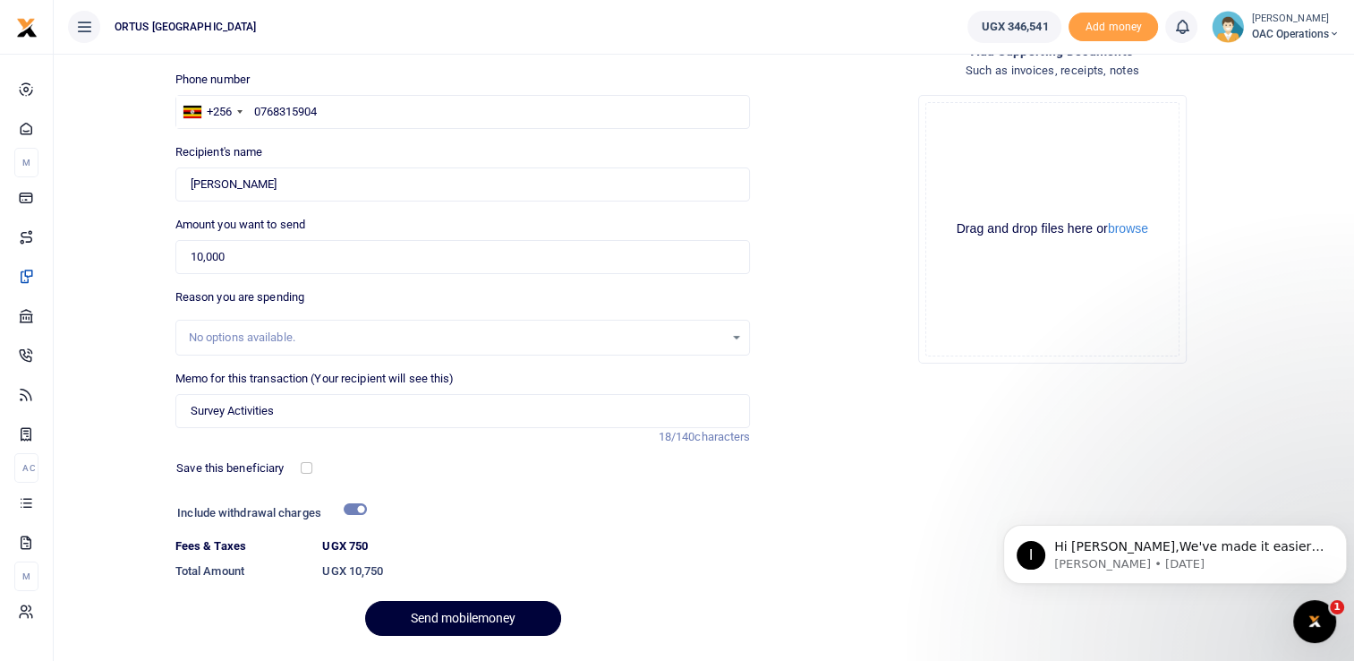
click at [458, 615] on button "Send mobilemoney" at bounding box center [463, 618] width 196 height 35
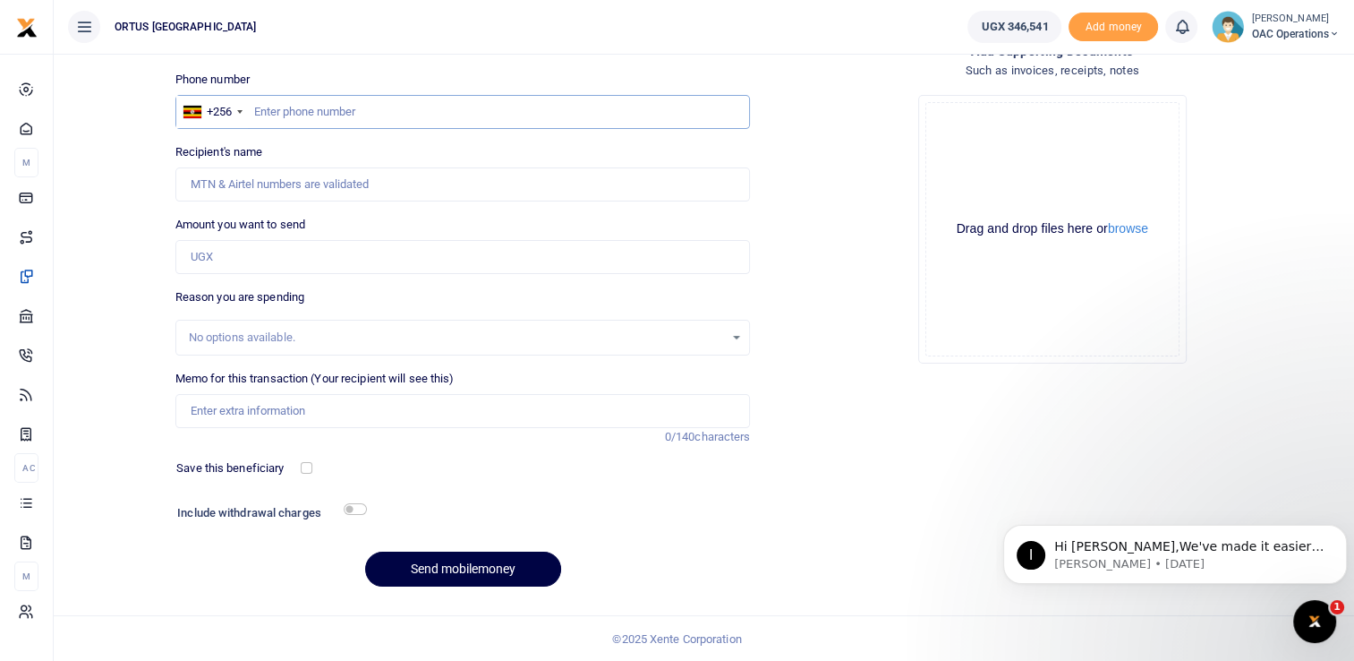
click at [299, 106] on input "text" at bounding box center [463, 112] width 576 height 34
type input "0790267197"
type input "Peace Kyompeire"
type input "0790267197"
click at [269, 252] on input "Amount you want to send" at bounding box center [463, 257] width 576 height 34
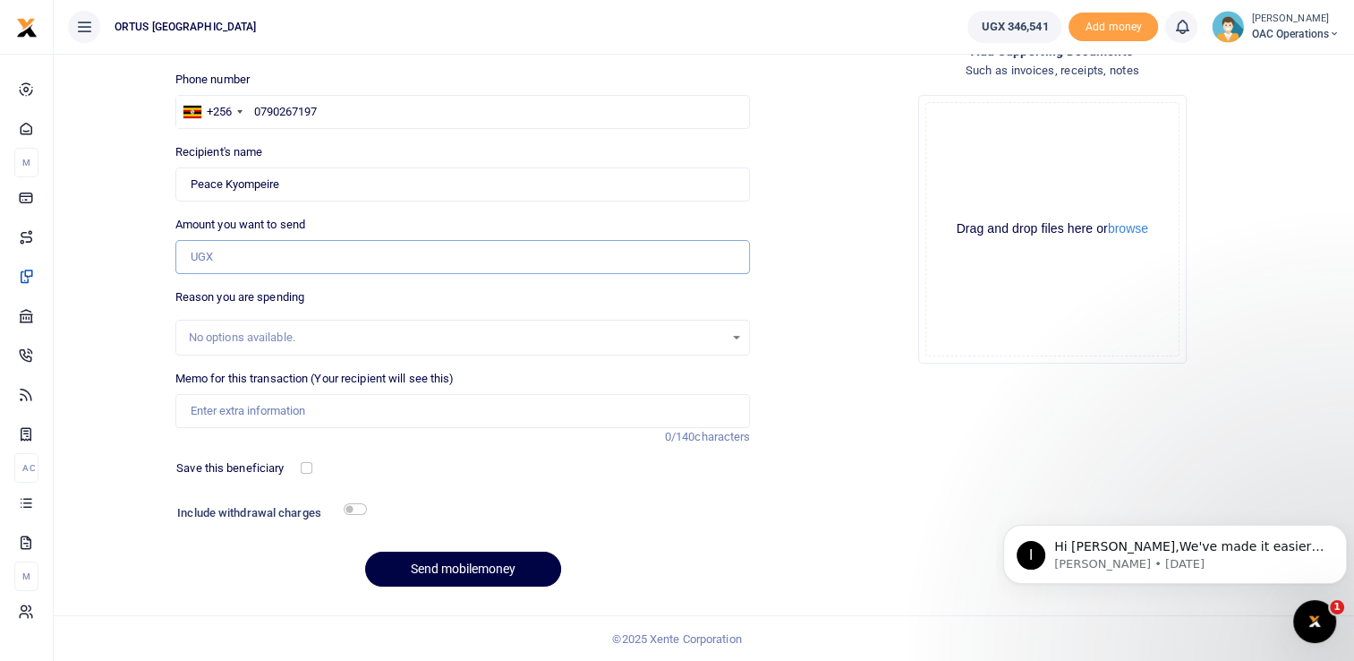
type input "10,000"
type input "Survey Activities"
click at [362, 517] on div "Include withdrawal charges" at bounding box center [268, 514] width 196 height 29
click at [362, 513] on input "checkbox" at bounding box center [355, 509] width 23 height 12
checkbox input "true"
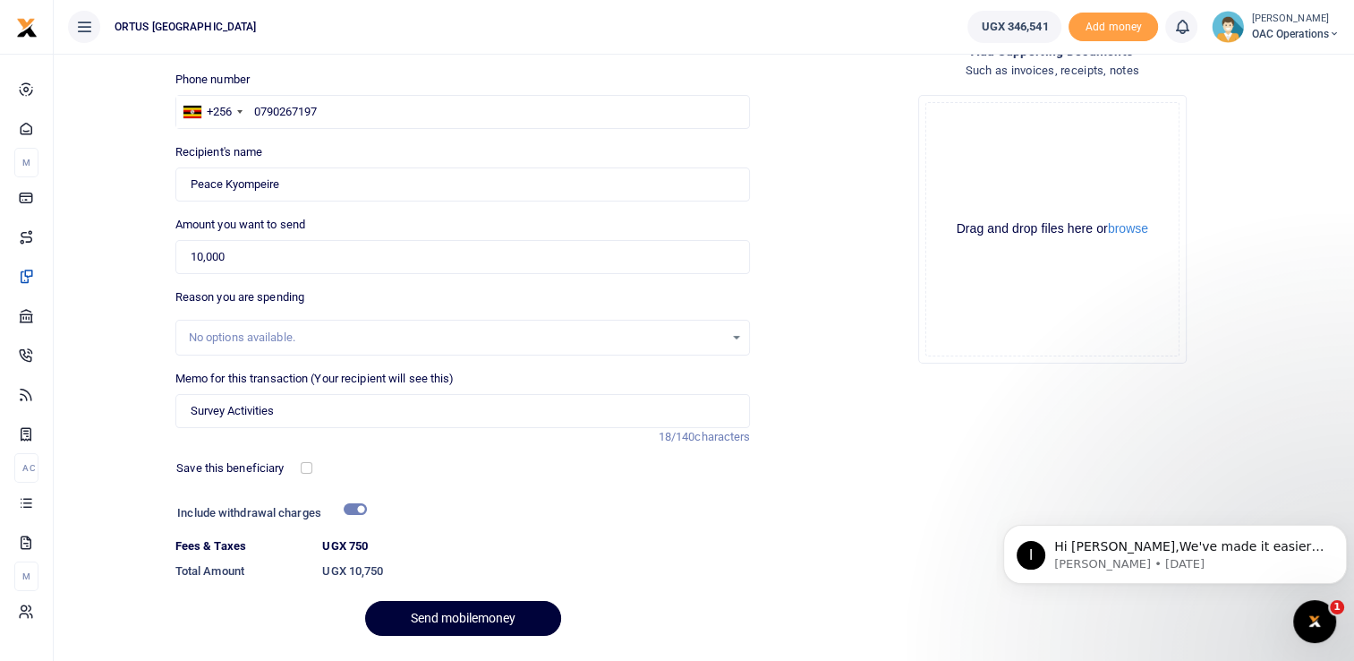
click at [453, 623] on button "Send mobilemoney" at bounding box center [463, 618] width 196 height 35
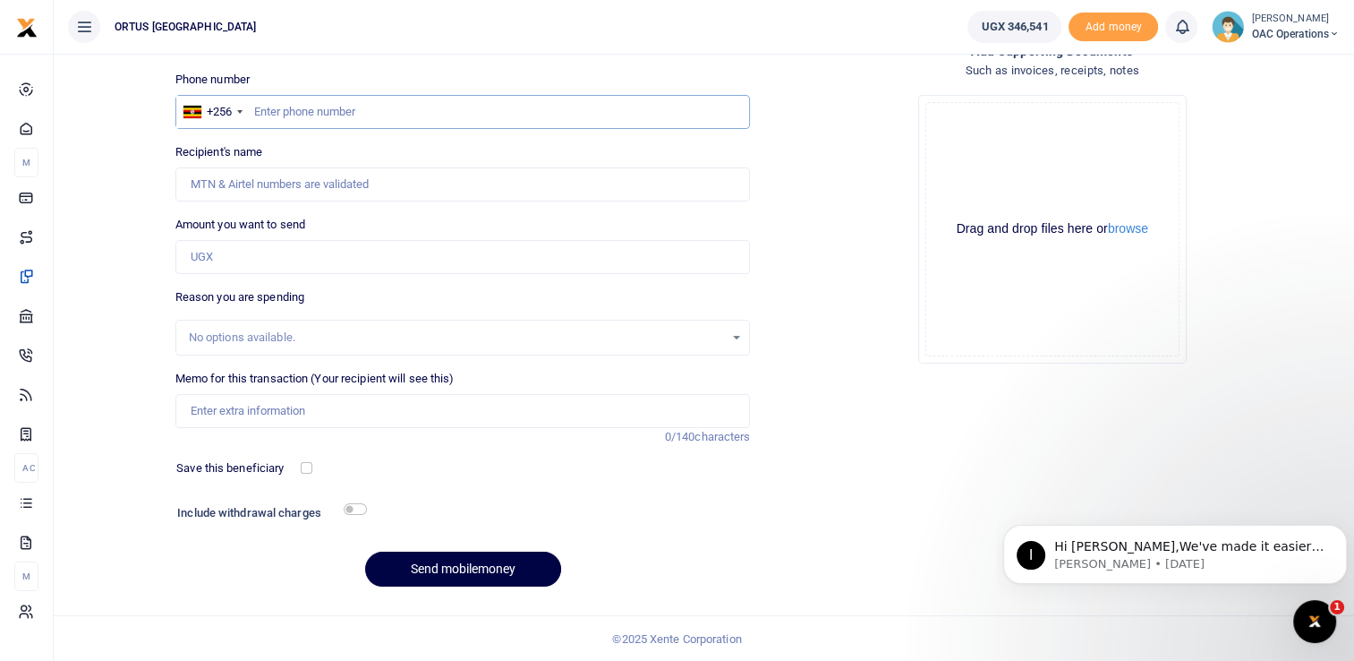
click at [328, 122] on input "text" at bounding box center [463, 112] width 576 height 34
type input "777133844"
type input "Shalirot Mukandayisenga"
type input "777133844"
click at [290, 255] on input "Amount you want to send" at bounding box center [463, 257] width 576 height 34
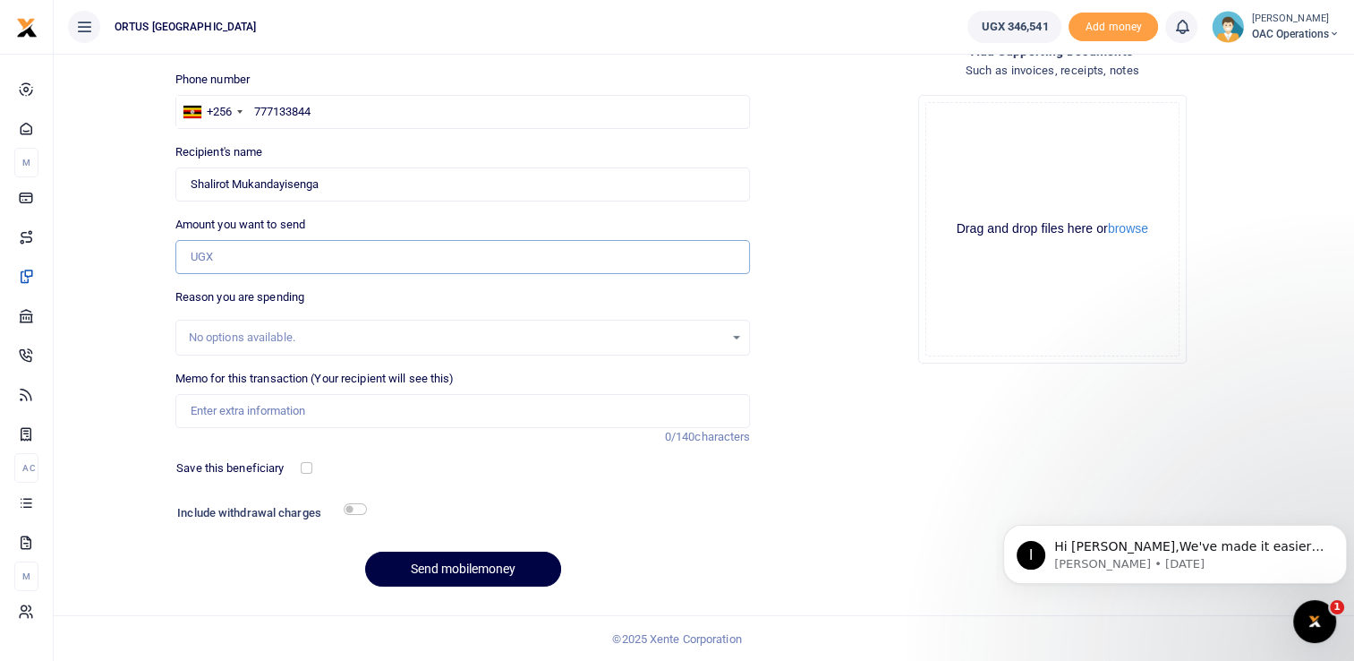
type input "10,000"
type input "Survey Activities"
click at [353, 508] on input "checkbox" at bounding box center [355, 509] width 23 height 12
checkbox input "true"
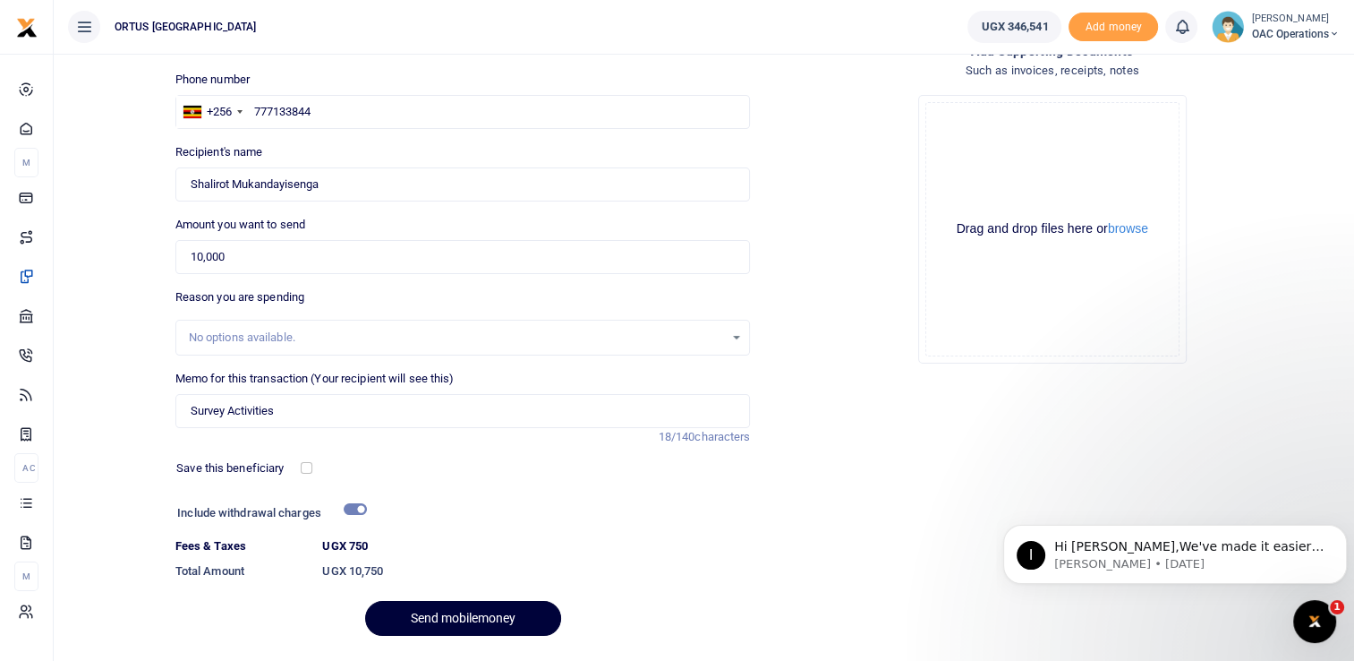
click at [478, 621] on button "Send mobilemoney" at bounding box center [463, 618] width 196 height 35
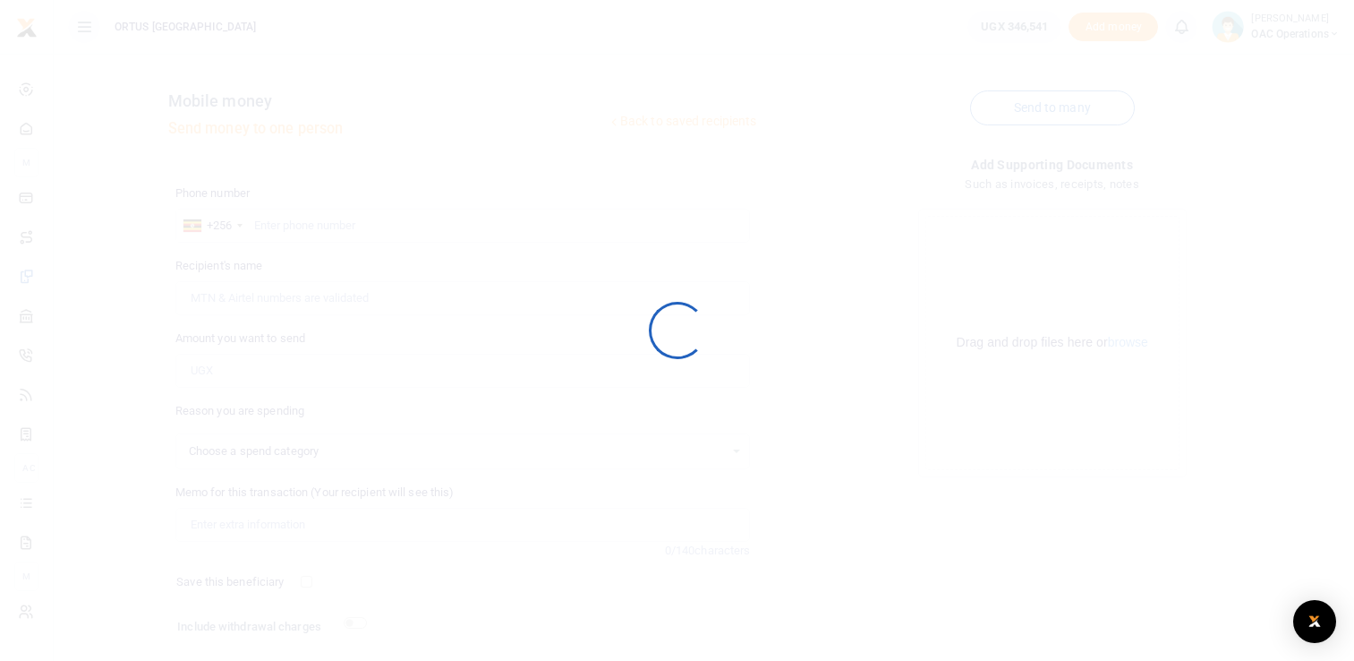
scroll to position [114, 0]
select select
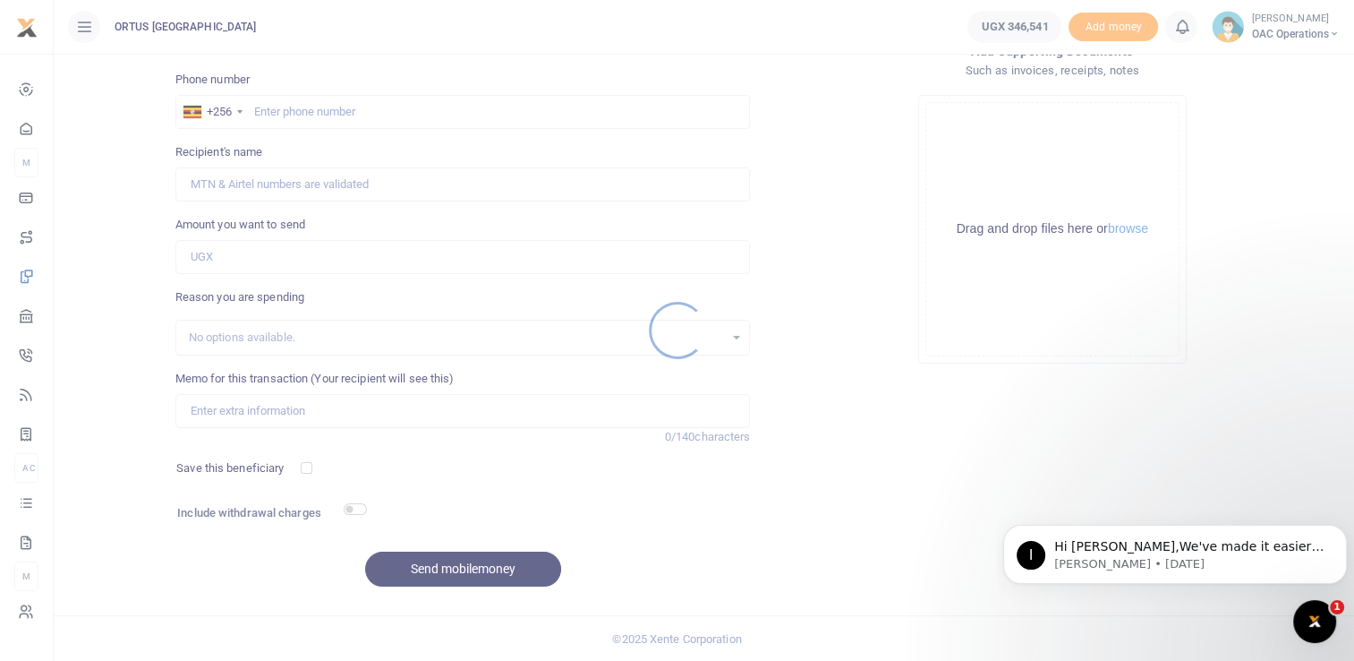
scroll to position [0, 0]
